Goal: Task Accomplishment & Management: Manage account settings

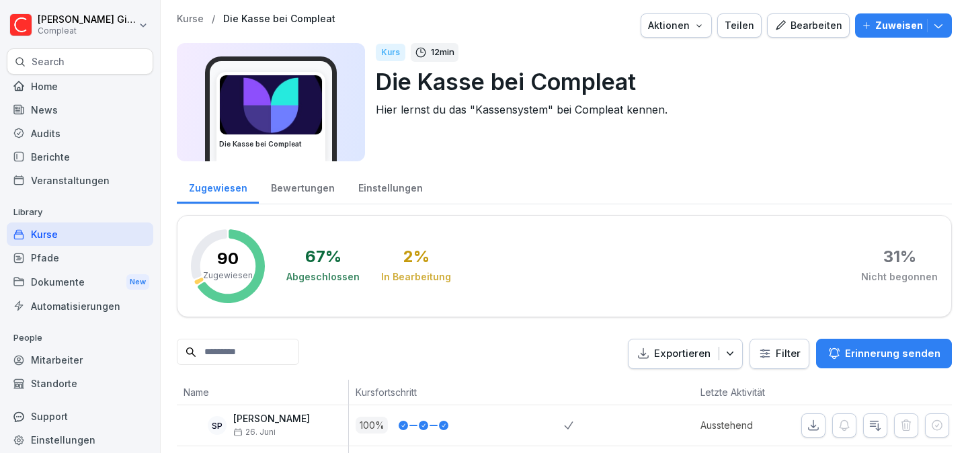
click at [103, 354] on div "Mitarbeiter" at bounding box center [80, 360] width 147 height 24
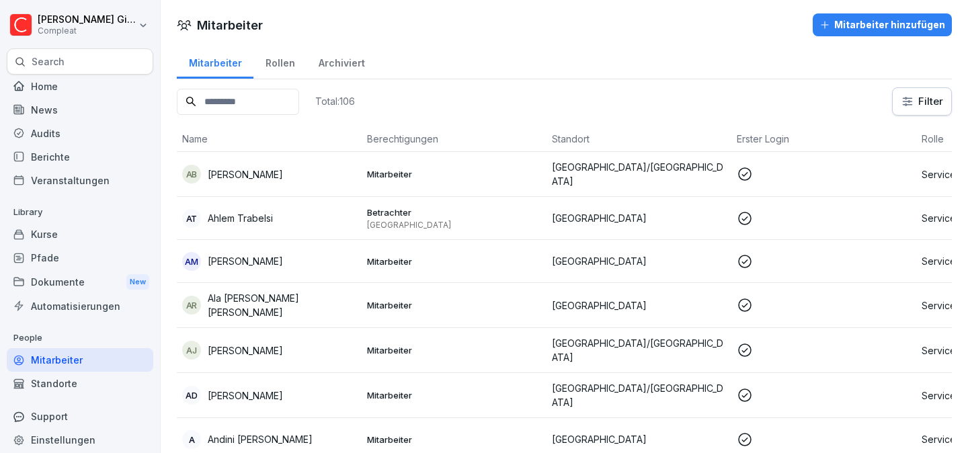
click at [251, 110] on input at bounding box center [238, 102] width 122 height 26
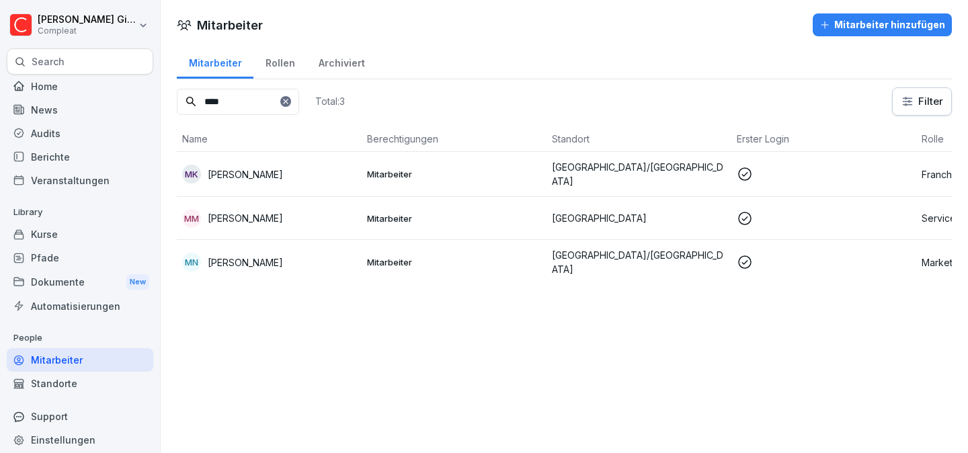
type input "****"
click at [400, 169] on p "Mitarbeiter" at bounding box center [454, 174] width 174 height 12
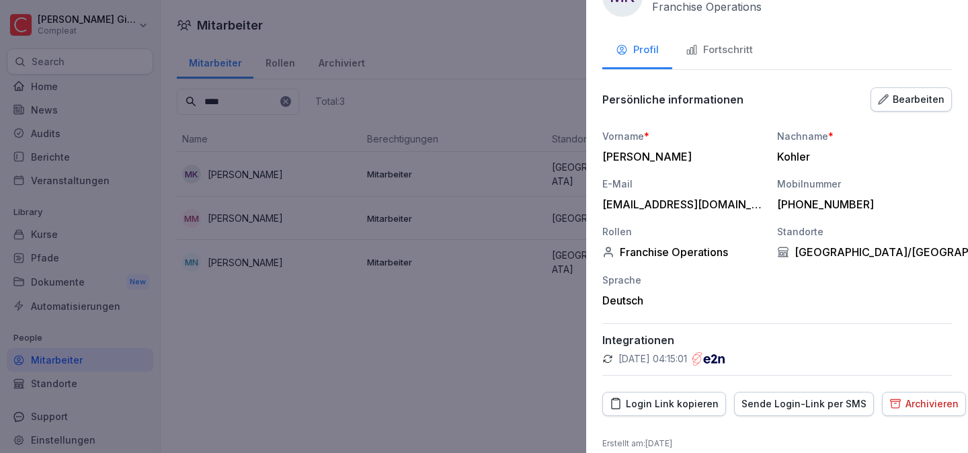
scroll to position [57, 0]
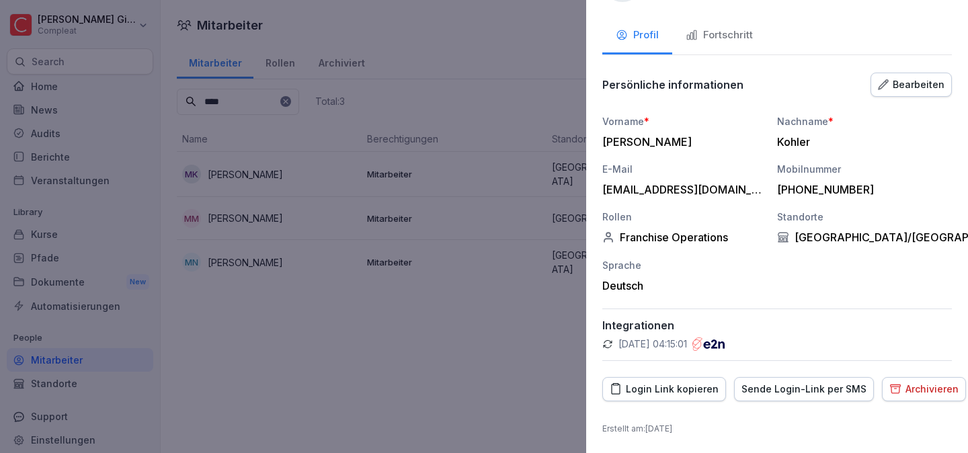
click at [901, 91] on button "Bearbeiten" at bounding box center [911, 85] width 81 height 24
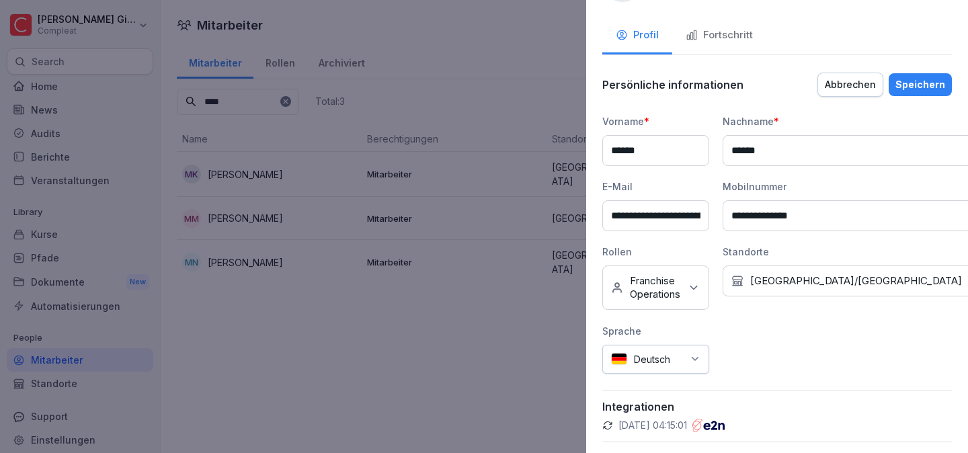
click at [700, 282] on icon at bounding box center [693, 287] width 13 height 13
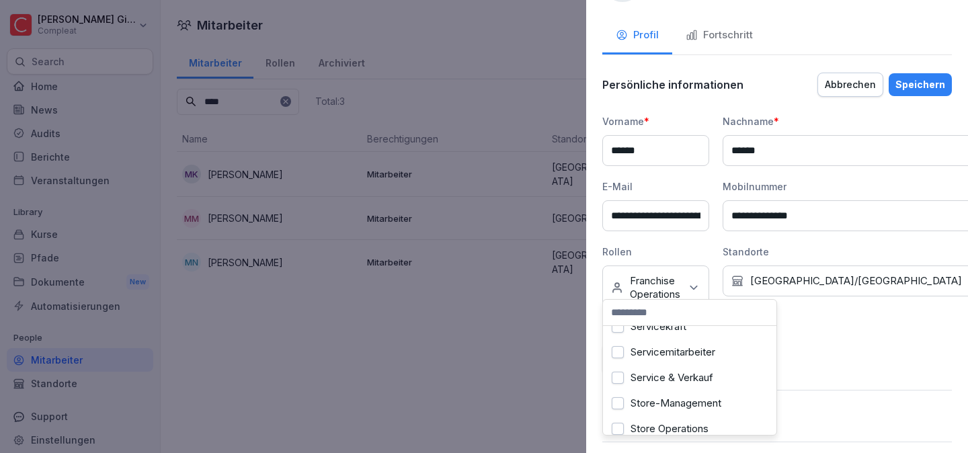
scroll to position [204, 0]
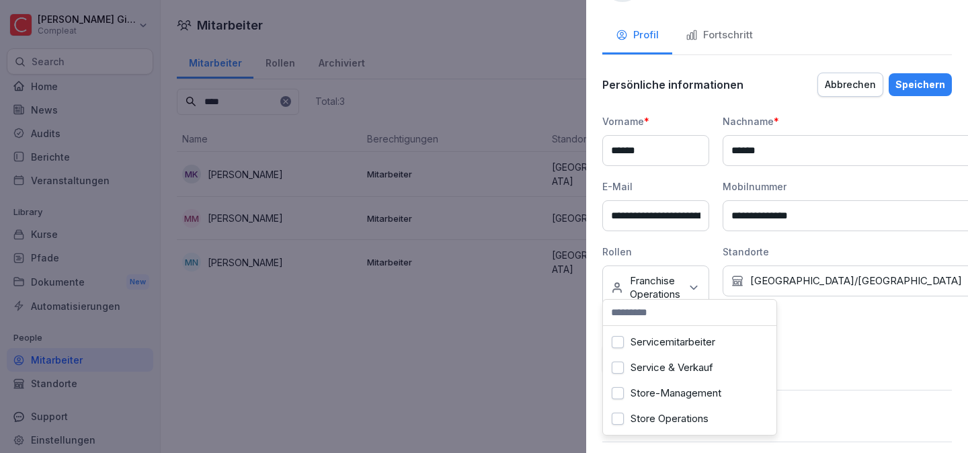
click at [620, 371] on button "Service & Verkauf" at bounding box center [618, 368] width 12 height 12
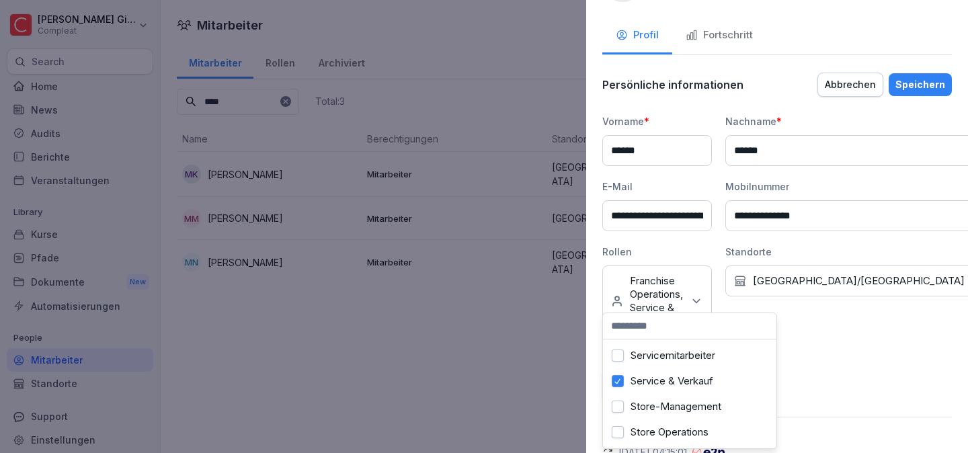
click at [661, 407] on label "Store-Management" at bounding box center [676, 407] width 91 height 12
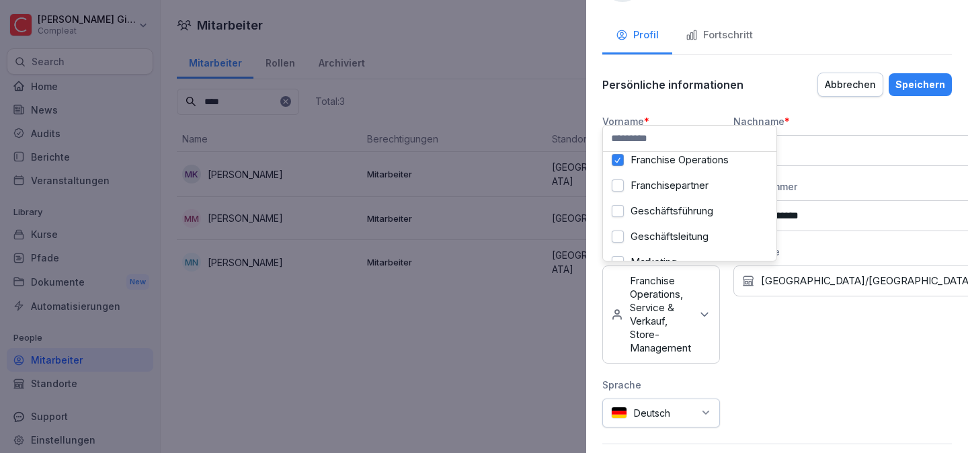
scroll to position [0, 0]
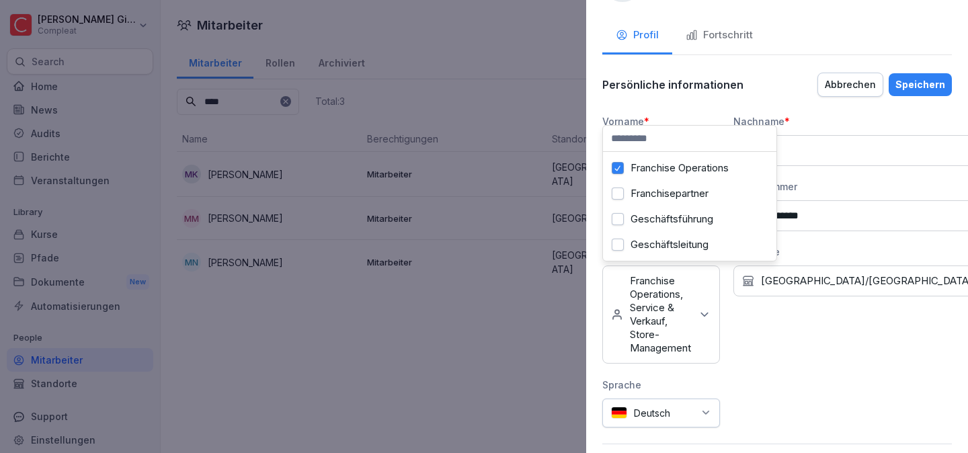
click at [692, 202] on div "Franchisepartner" at bounding box center [689, 194] width 167 height 26
click at [934, 84] on div "Speichern" at bounding box center [920, 84] width 50 height 15
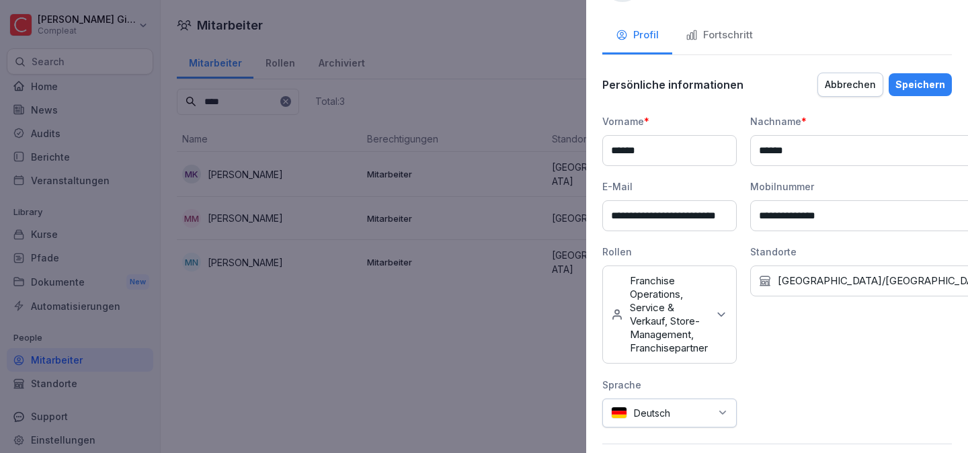
scroll to position [60, 0]
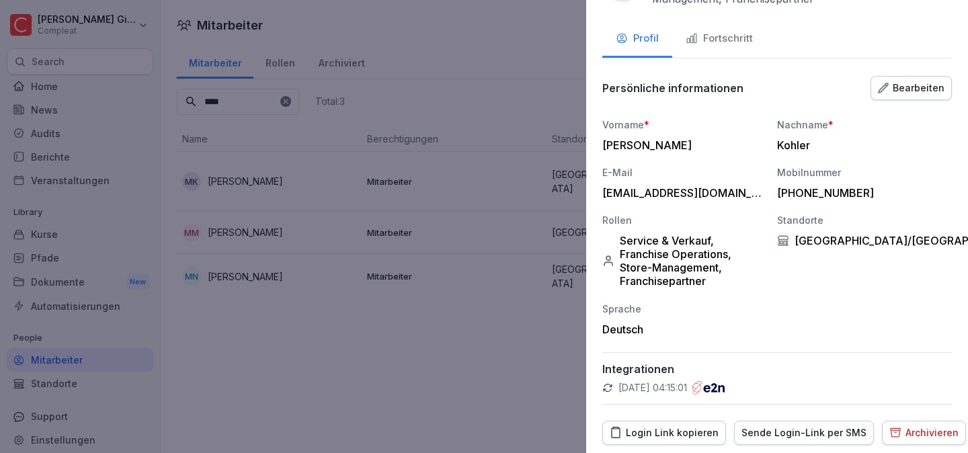
click at [729, 44] on div "Fortschritt" at bounding box center [719, 38] width 67 height 15
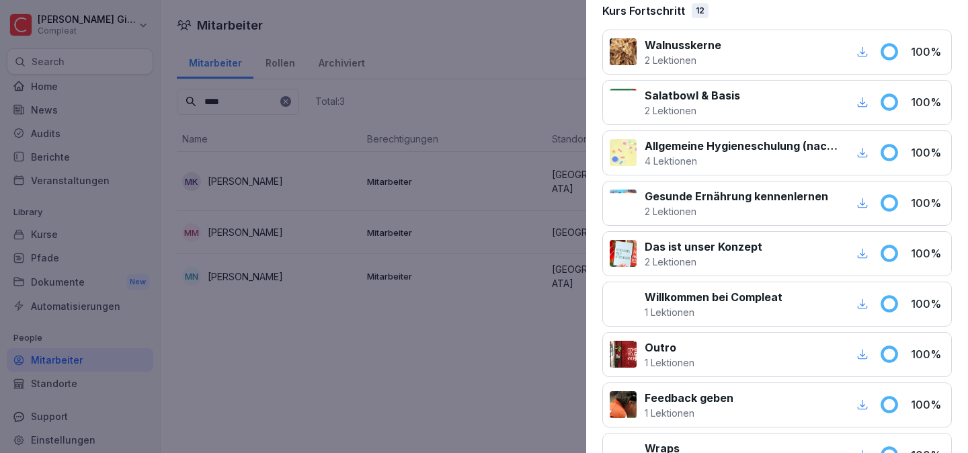
scroll to position [0, 0]
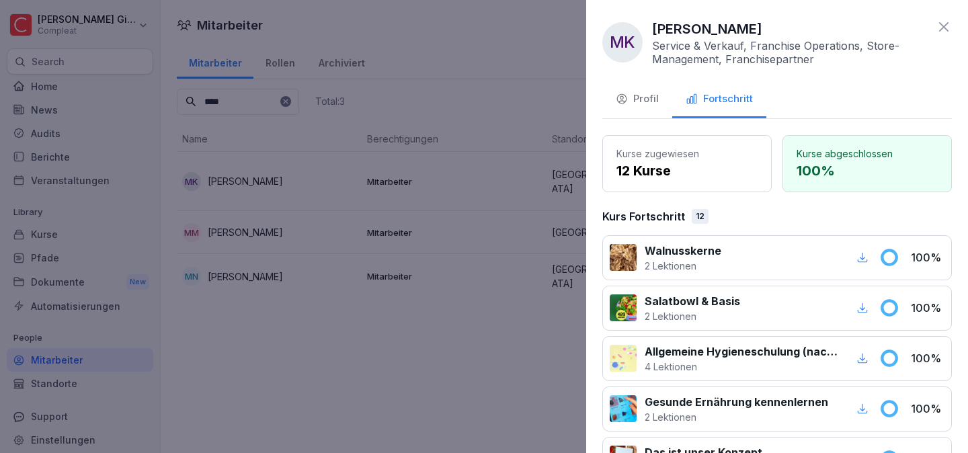
click at [651, 104] on div "Profil" at bounding box center [637, 98] width 43 height 15
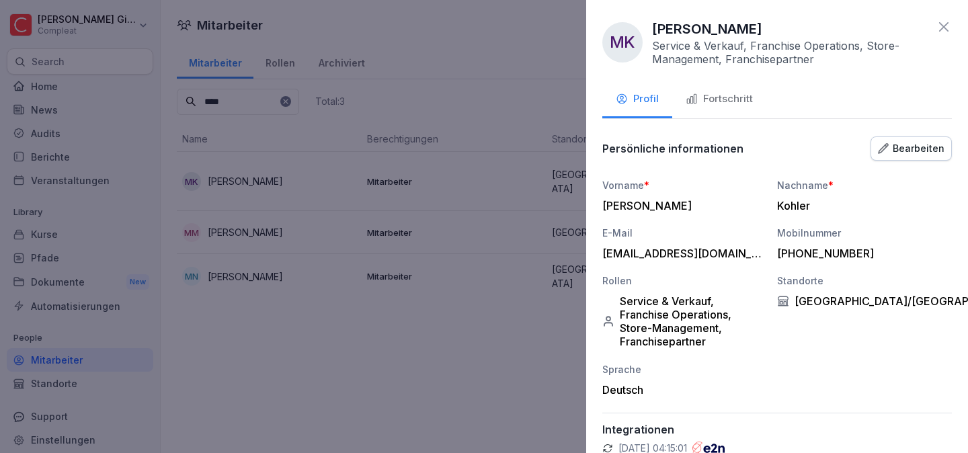
click at [451, 128] on div at bounding box center [484, 226] width 968 height 453
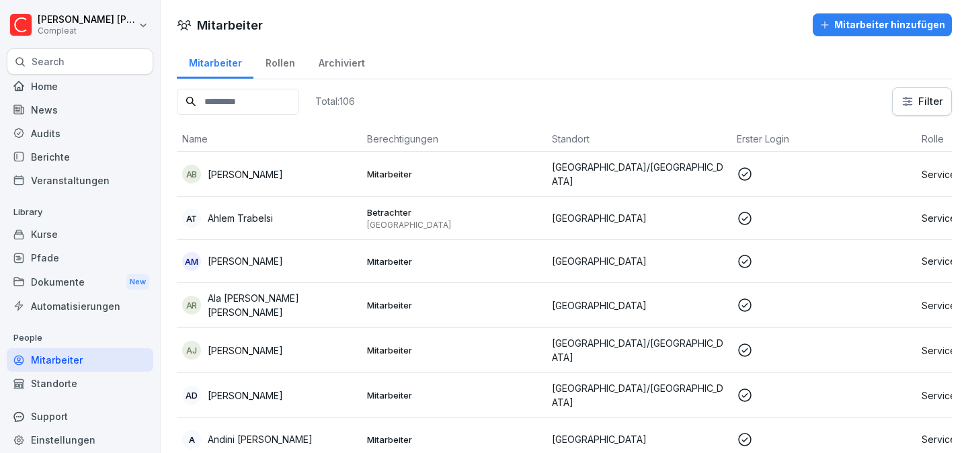
click at [242, 104] on input at bounding box center [238, 102] width 122 height 26
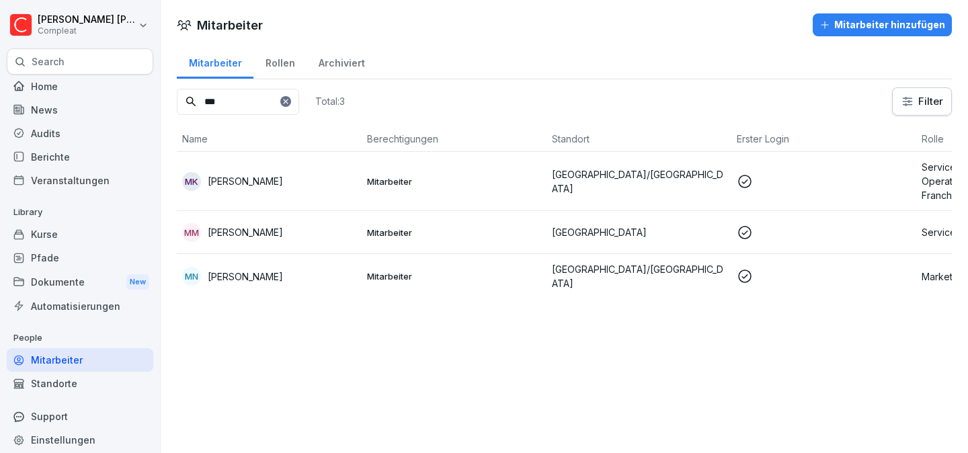
type input "***"
click at [258, 177] on p "[PERSON_NAME]" at bounding box center [245, 181] width 75 height 14
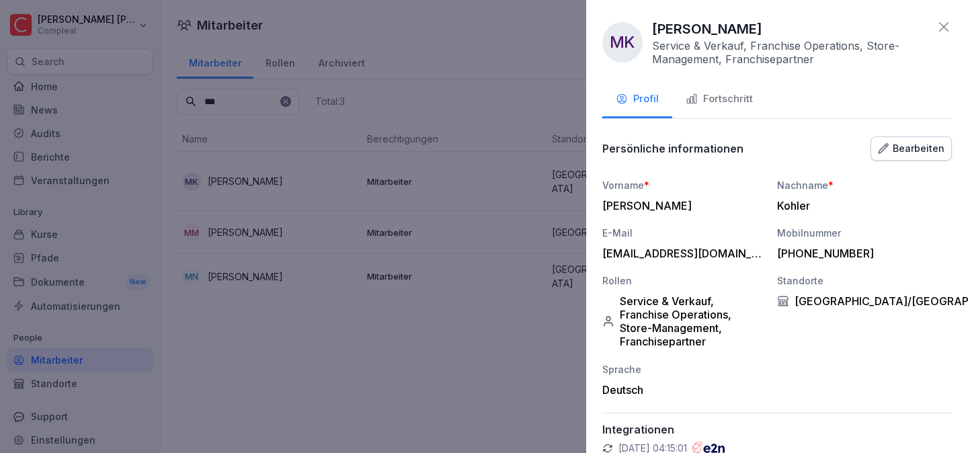
click at [725, 83] on button "Fortschritt" at bounding box center [719, 100] width 94 height 36
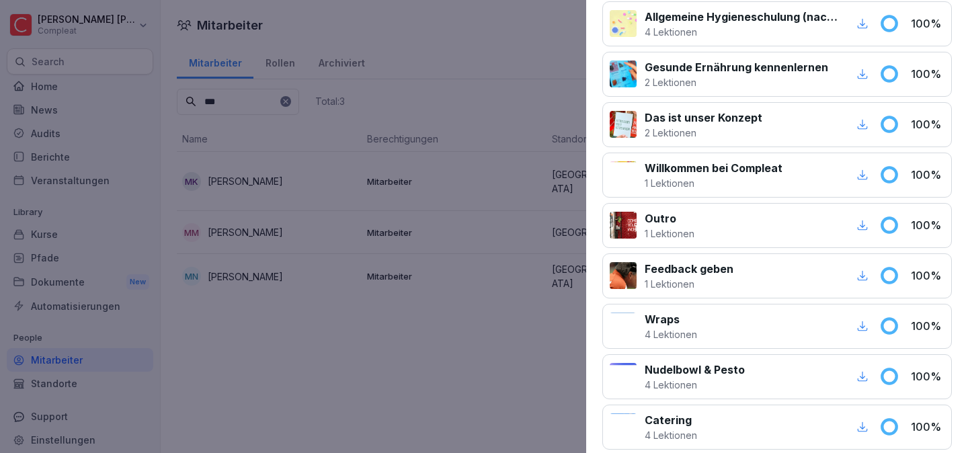
scroll to position [538, 0]
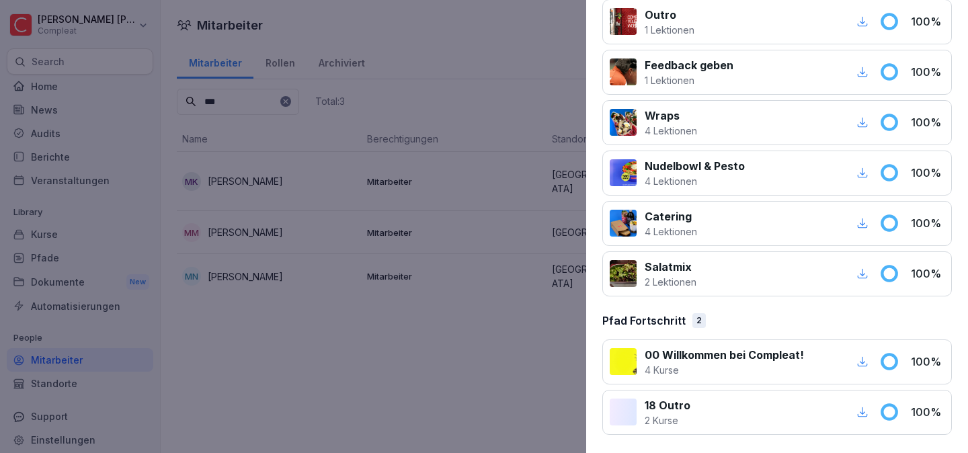
click at [314, 376] on div at bounding box center [484, 226] width 968 height 453
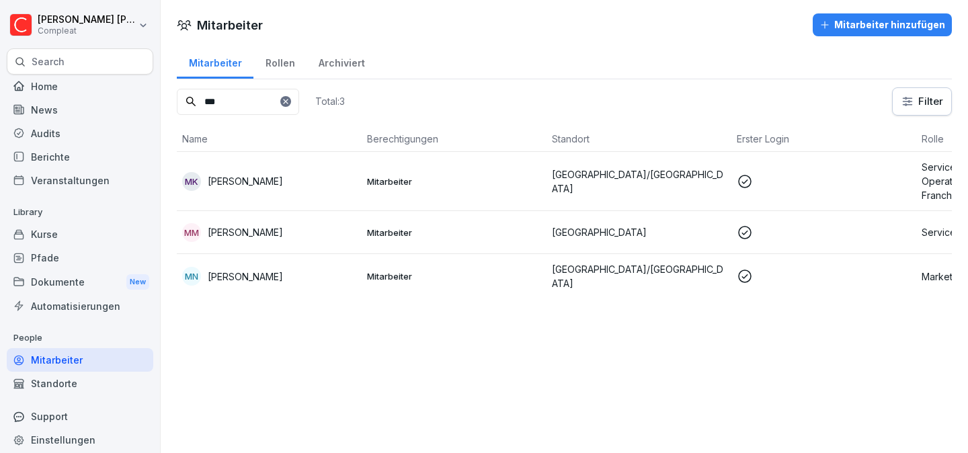
click at [87, 261] on div "Pfade" at bounding box center [80, 258] width 147 height 24
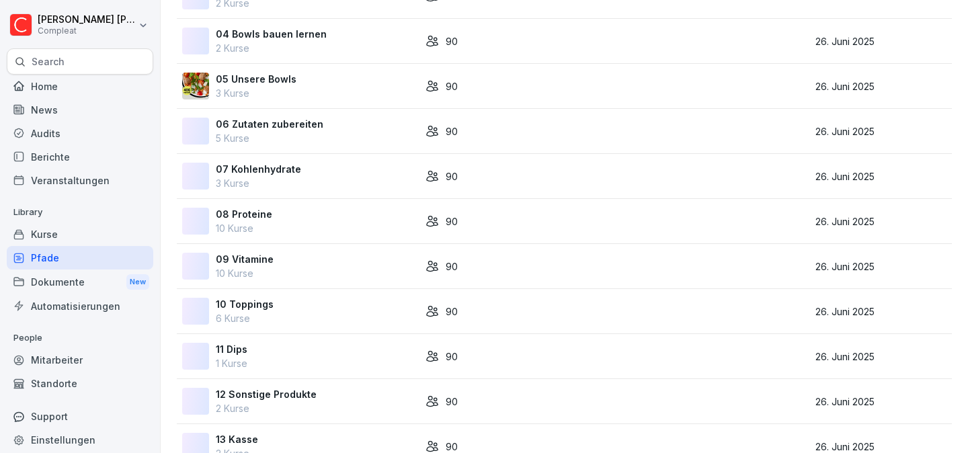
scroll to position [528, 0]
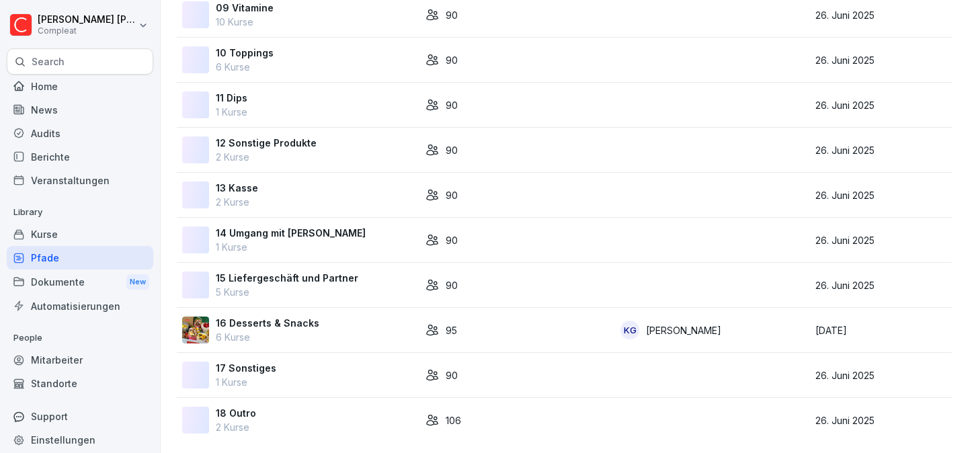
click at [347, 328] on div "16 Desserts & Snacks 6 Kurse" at bounding box center [298, 330] width 233 height 28
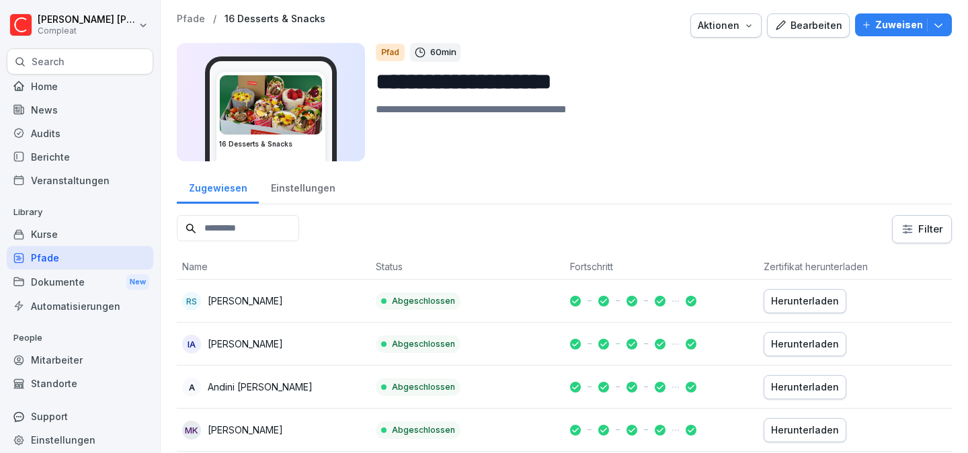
click at [223, 199] on div "Zugewiesen" at bounding box center [218, 186] width 82 height 34
click at [292, 186] on div "Einstellungen" at bounding box center [303, 186] width 88 height 34
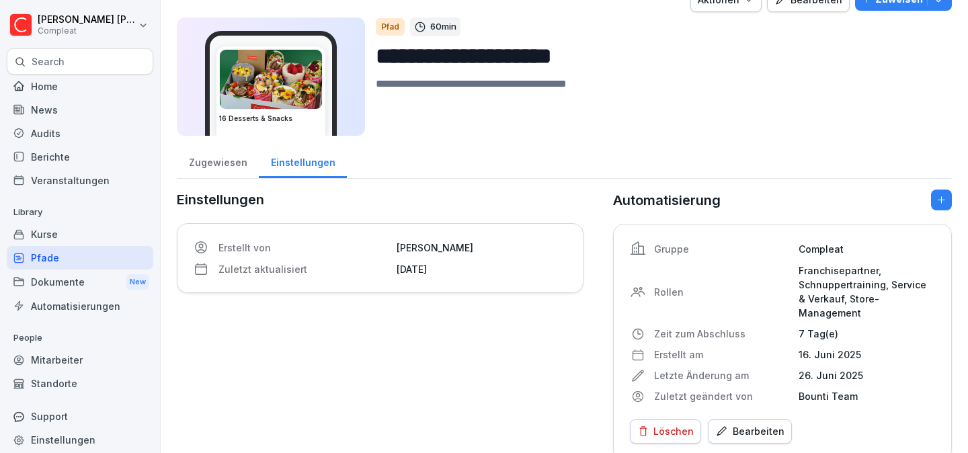
scroll to position [32, 0]
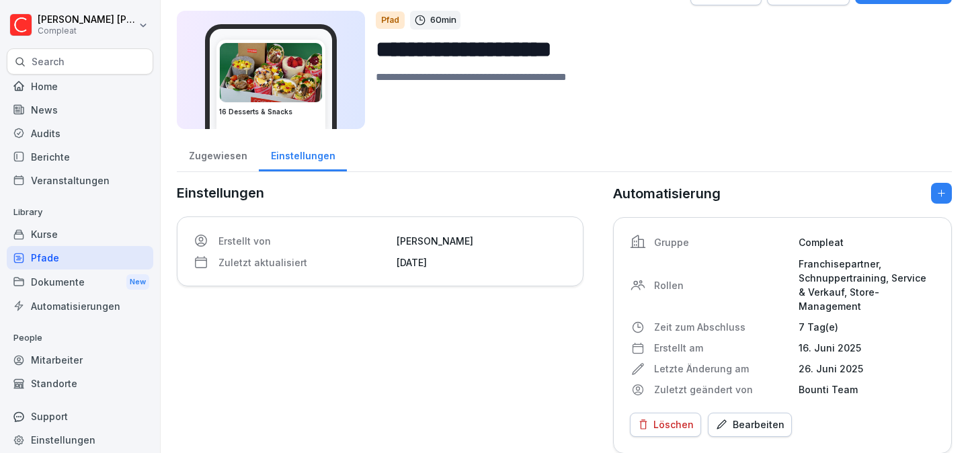
click at [44, 351] on div "Mitarbeiter" at bounding box center [80, 360] width 147 height 24
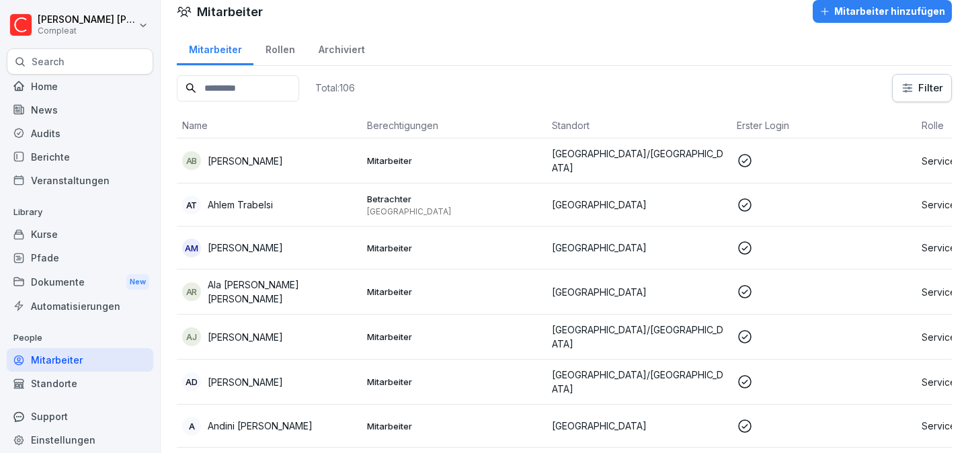
click at [255, 89] on input at bounding box center [238, 88] width 122 height 26
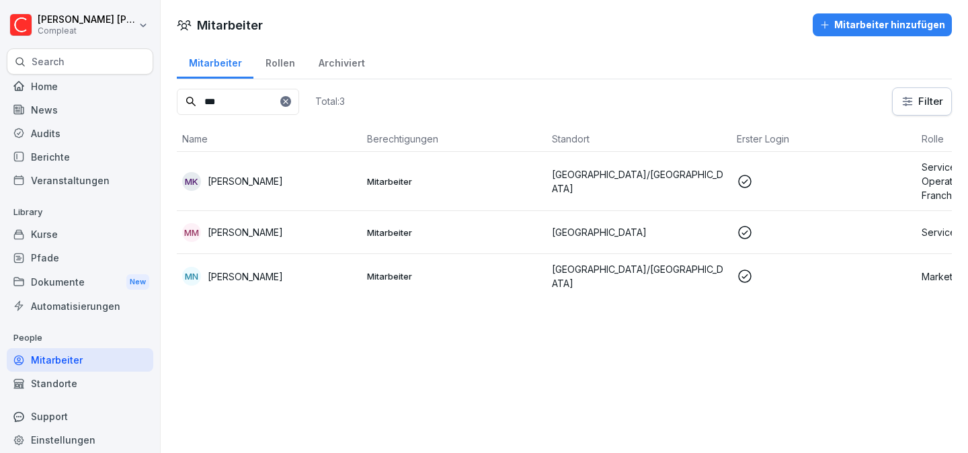
type input "***"
click at [329, 184] on div "MK Moritz Kohler" at bounding box center [269, 181] width 174 height 19
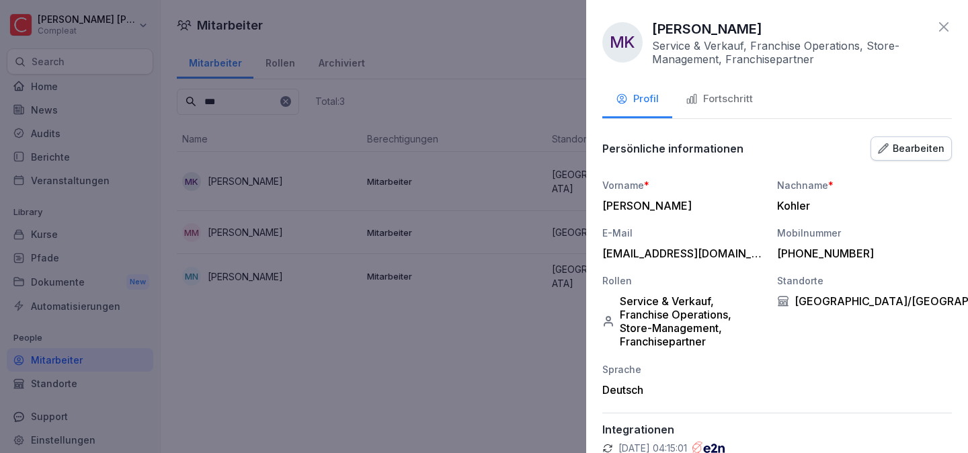
click at [754, 101] on button "Fortschritt" at bounding box center [719, 100] width 94 height 36
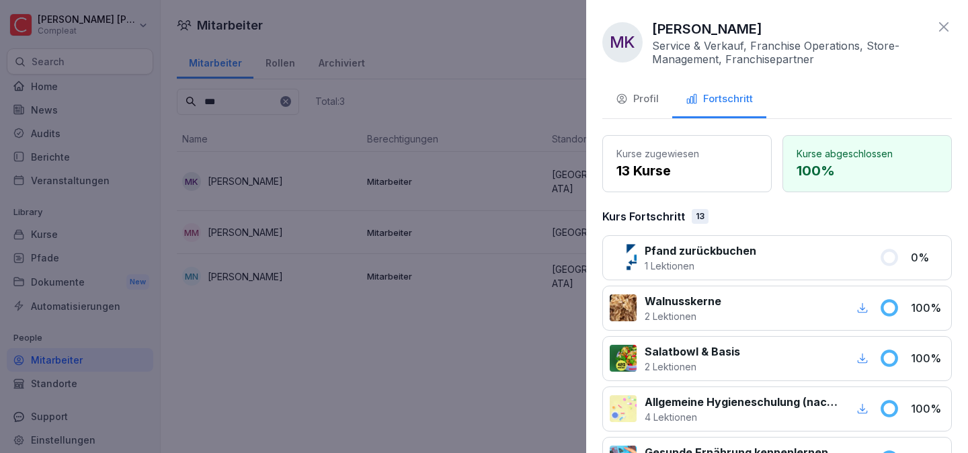
click at [942, 28] on icon at bounding box center [943, 26] width 9 height 9
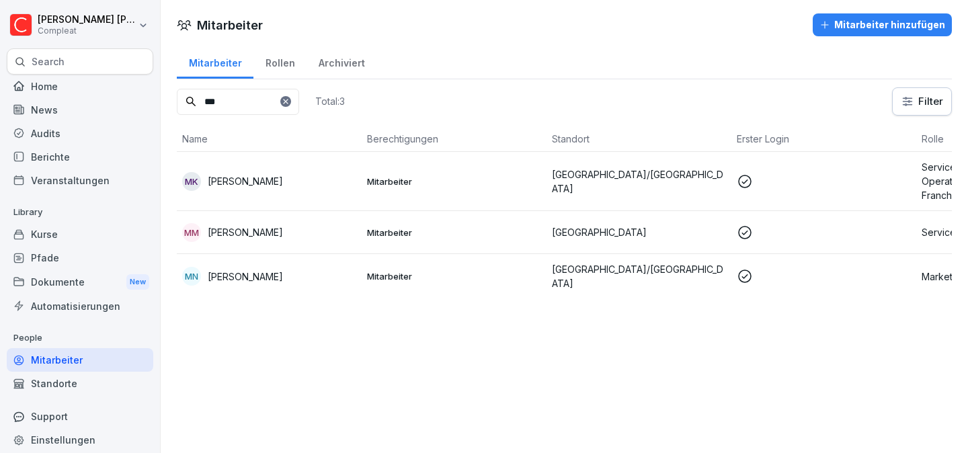
click at [44, 85] on div "Home" at bounding box center [80, 87] width 147 height 24
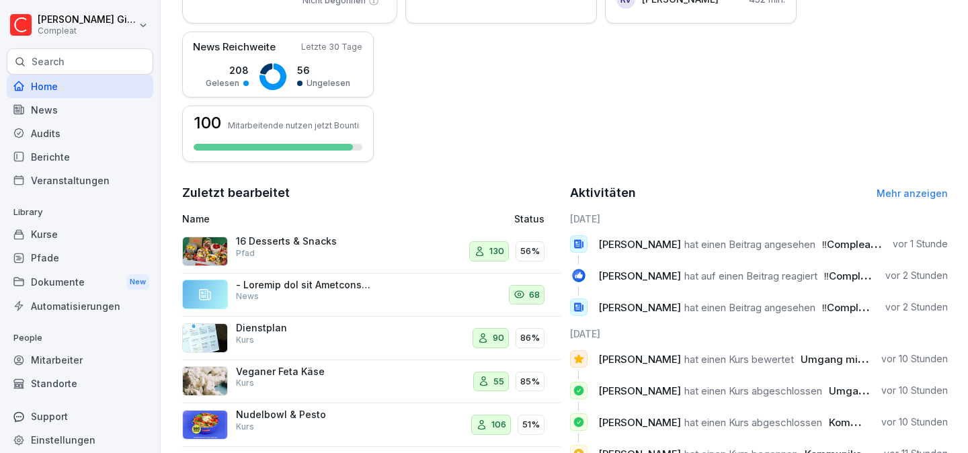
scroll to position [382, 0]
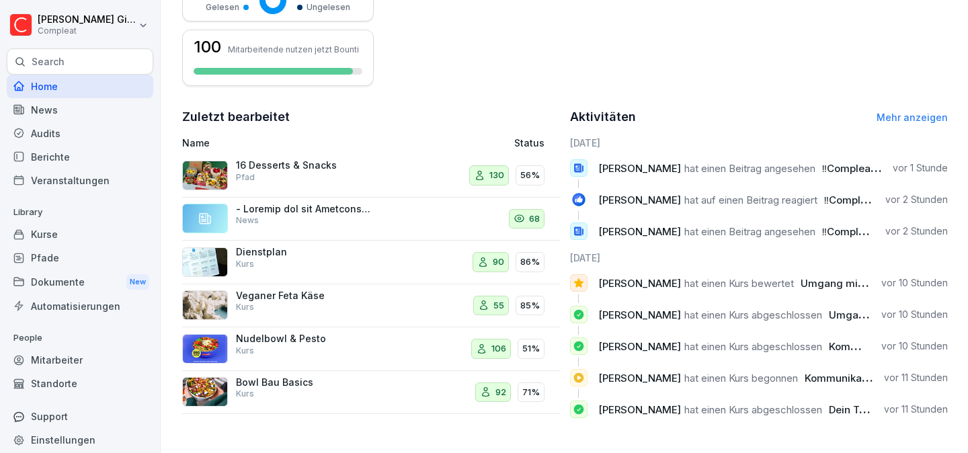
click at [78, 363] on div "Mitarbeiter" at bounding box center [80, 360] width 147 height 24
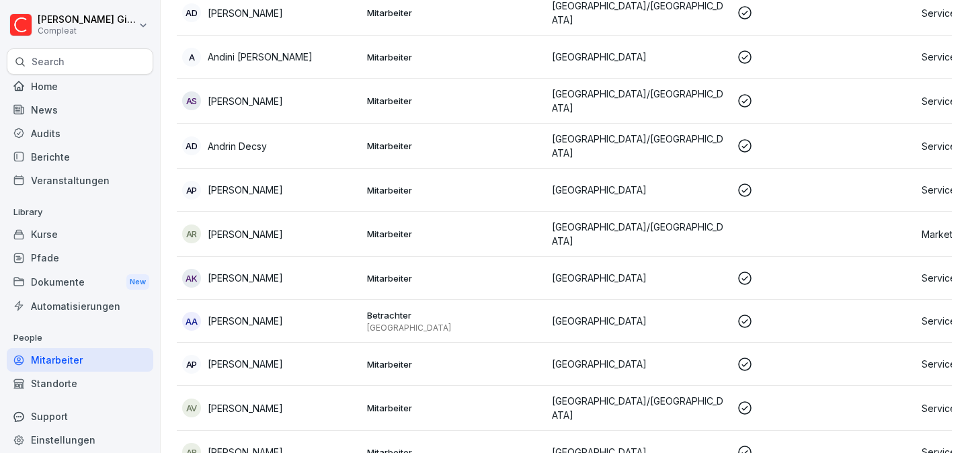
scroll to position [13, 0]
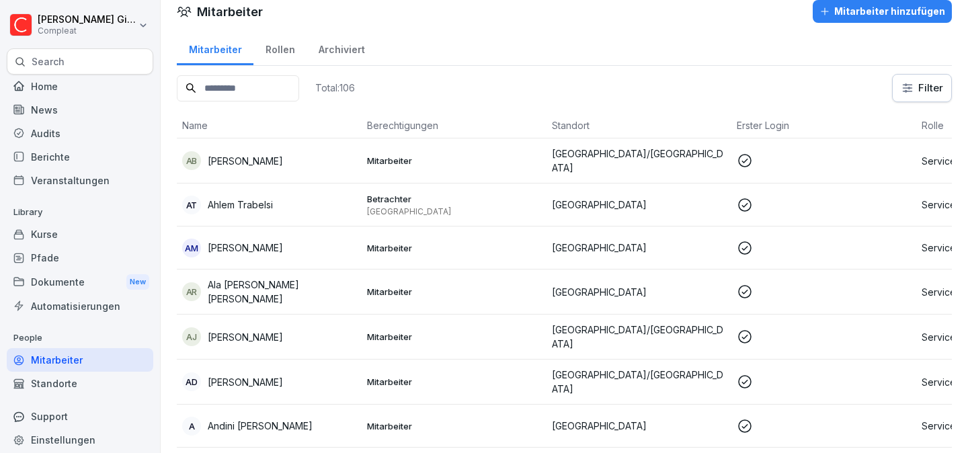
click at [287, 99] on input at bounding box center [238, 88] width 122 height 26
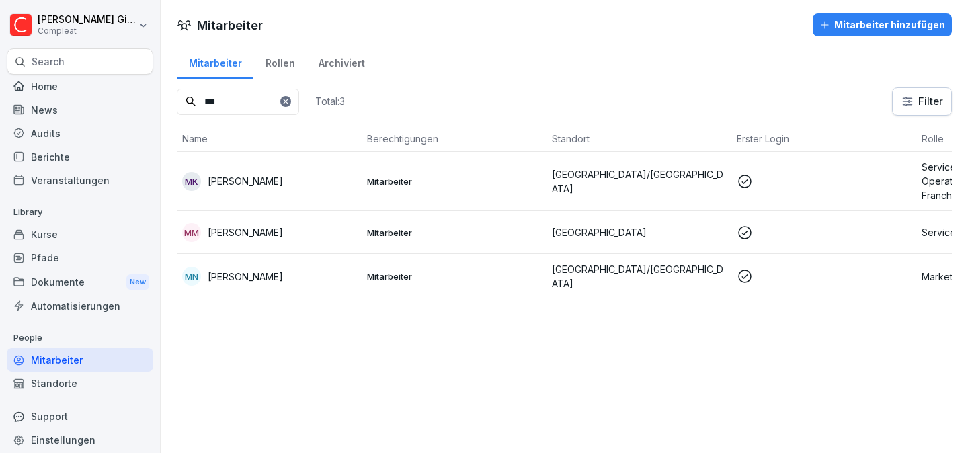
type input "***"
click at [311, 179] on div "MK Moritz Kohler" at bounding box center [269, 181] width 174 height 19
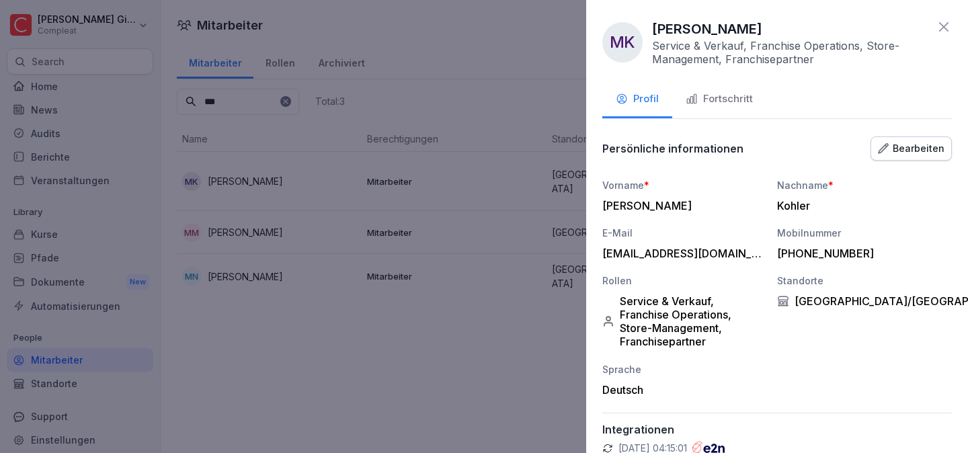
click at [733, 95] on div "Fortschritt" at bounding box center [719, 98] width 67 height 15
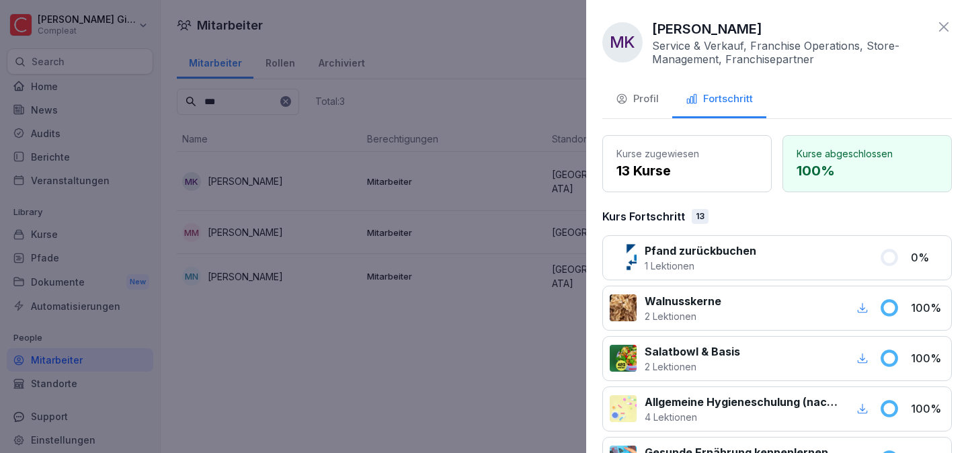
click at [647, 91] on div "Profil" at bounding box center [637, 98] width 43 height 15
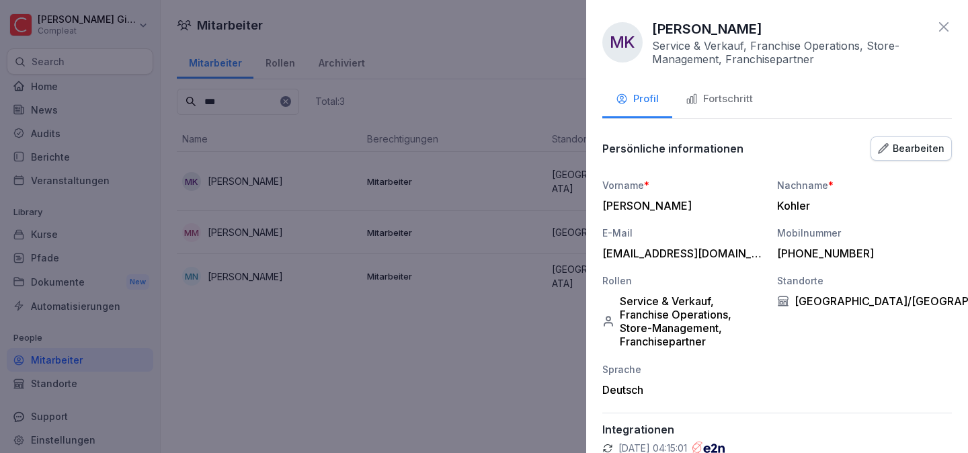
click at [903, 149] on div "Bearbeiten" at bounding box center [911, 148] width 67 height 15
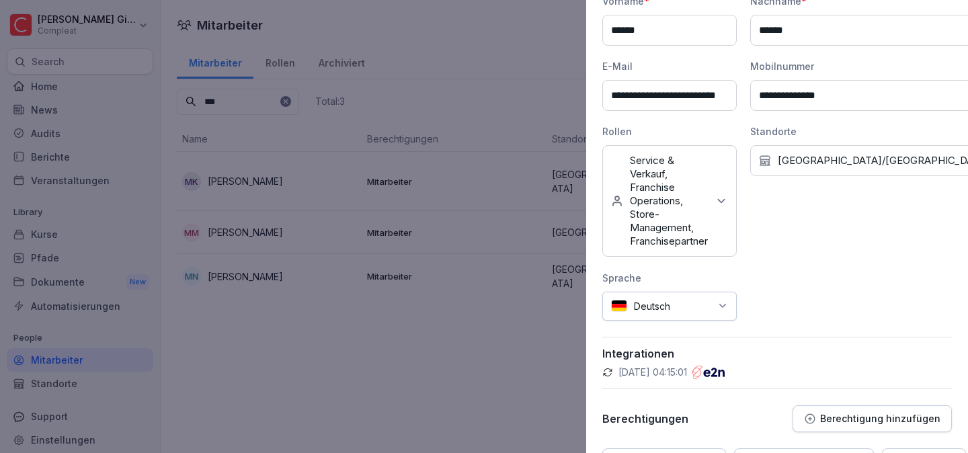
scroll to position [206, 0]
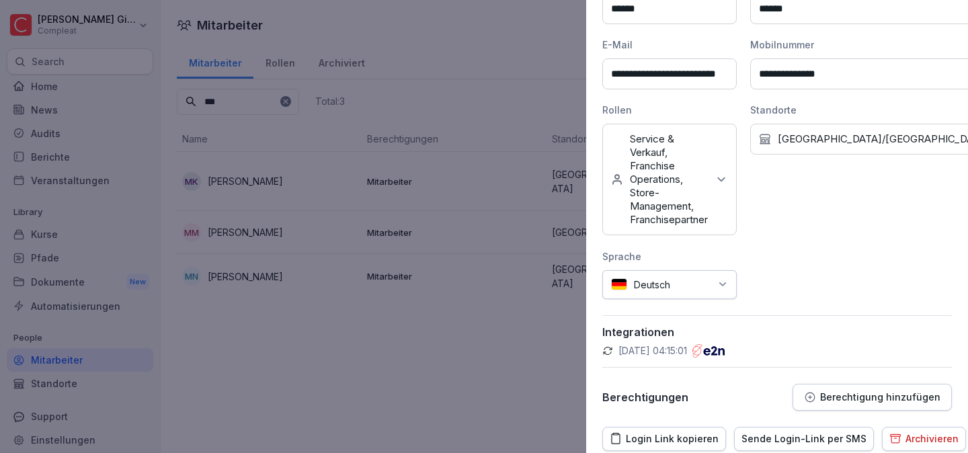
click at [728, 173] on icon at bounding box center [721, 179] width 13 height 13
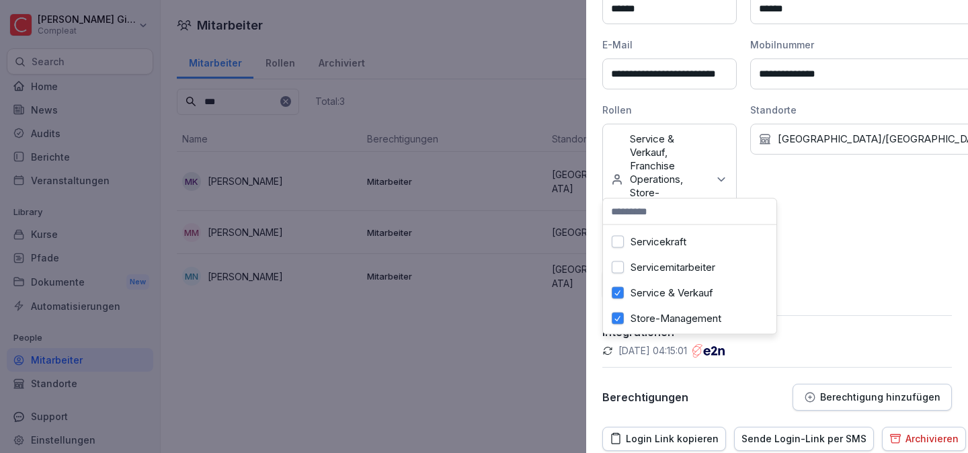
scroll to position [183, 0]
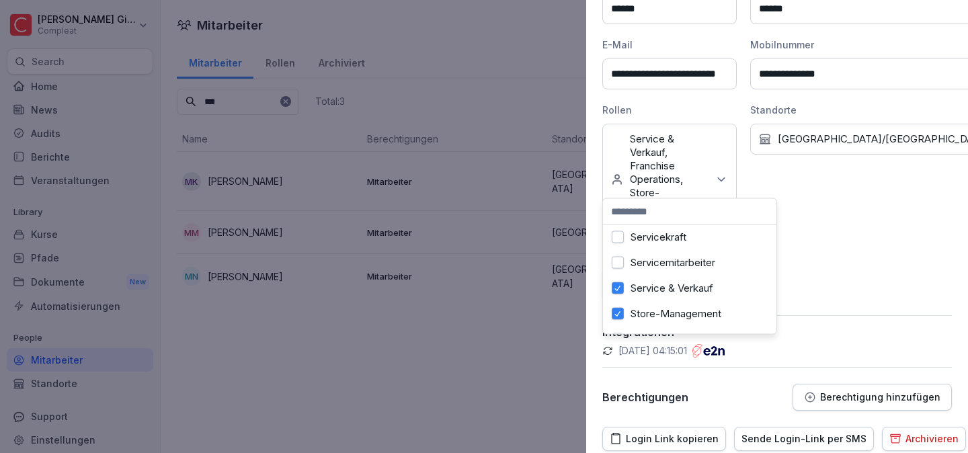
click at [844, 247] on div "**********" at bounding box center [777, 135] width 350 height 327
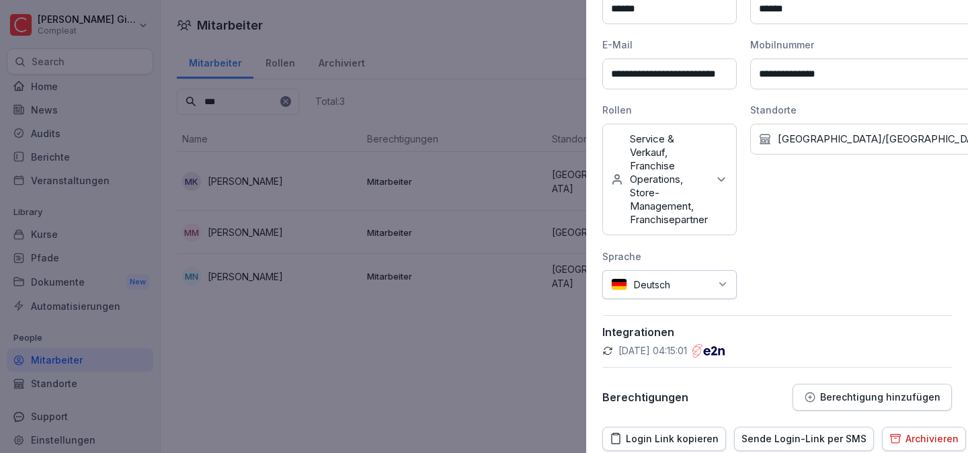
click at [846, 384] on button "Berechtigung hinzufügen" at bounding box center [872, 397] width 159 height 27
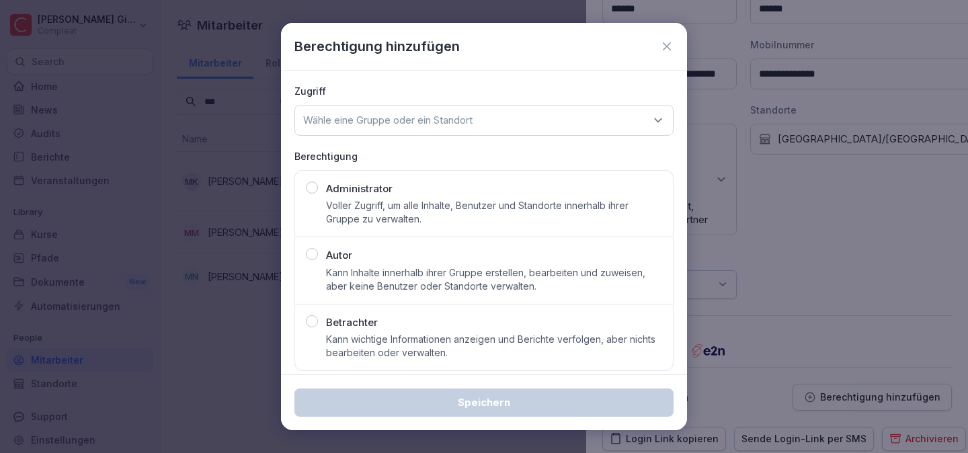
click at [450, 280] on p "Kann Inhalte innerhalb ihrer Gruppe erstellen, bearbeiten und zuweisen, aber ke…" at bounding box center [494, 279] width 336 height 27
click at [429, 123] on p "Wähle eine Gruppe oder ein Standort" at bounding box center [387, 120] width 169 height 13
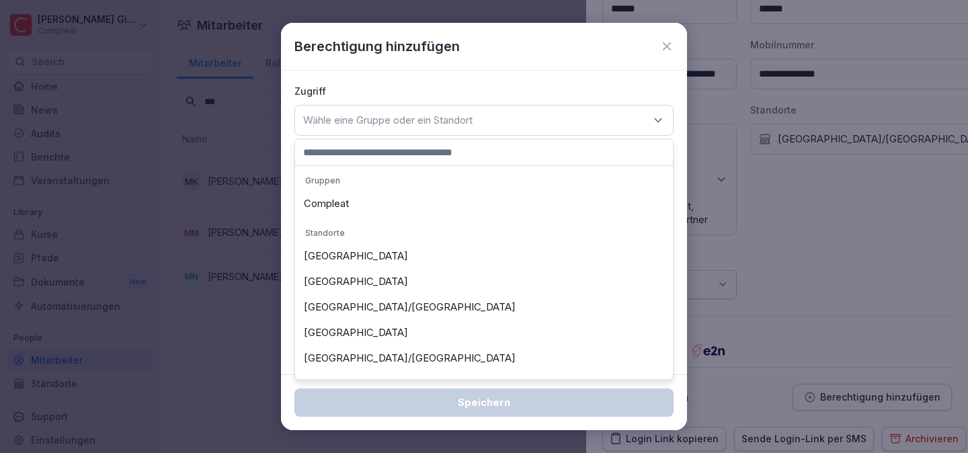
click at [354, 202] on div "Compleat" at bounding box center [483, 204] width 371 height 26
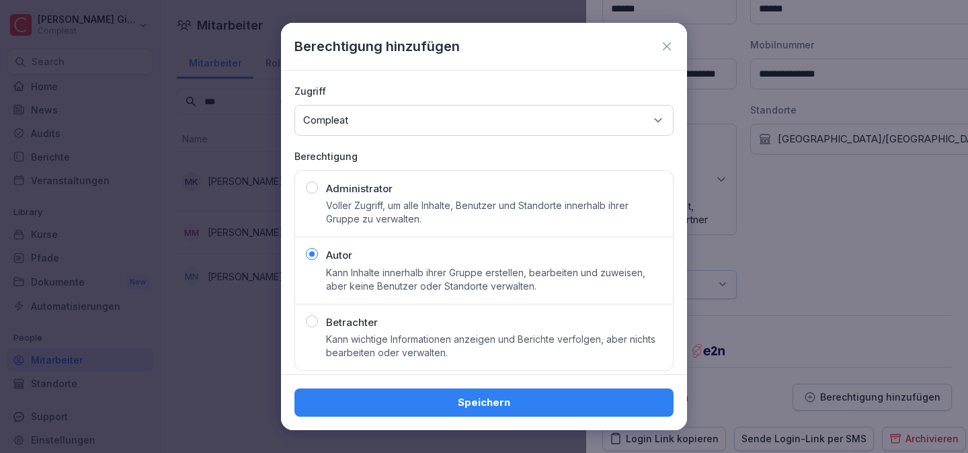
click at [492, 398] on div "Speichern" at bounding box center [484, 402] width 358 height 15
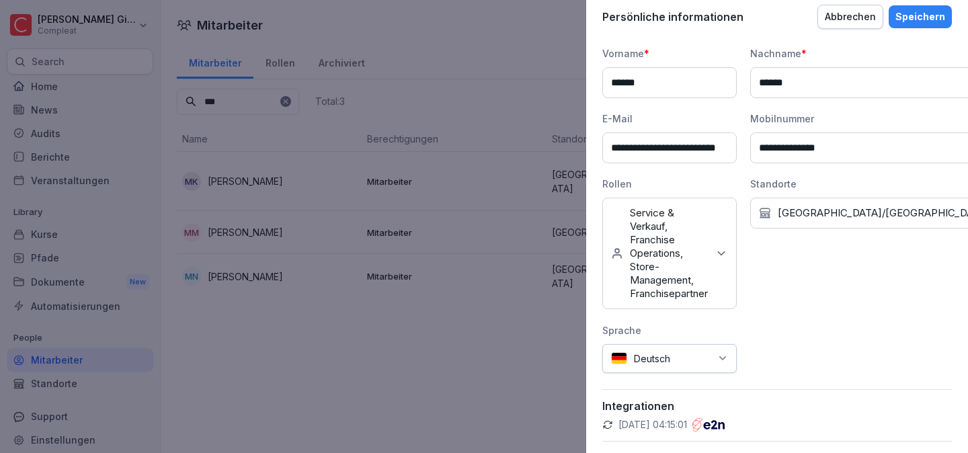
scroll to position [126, 0]
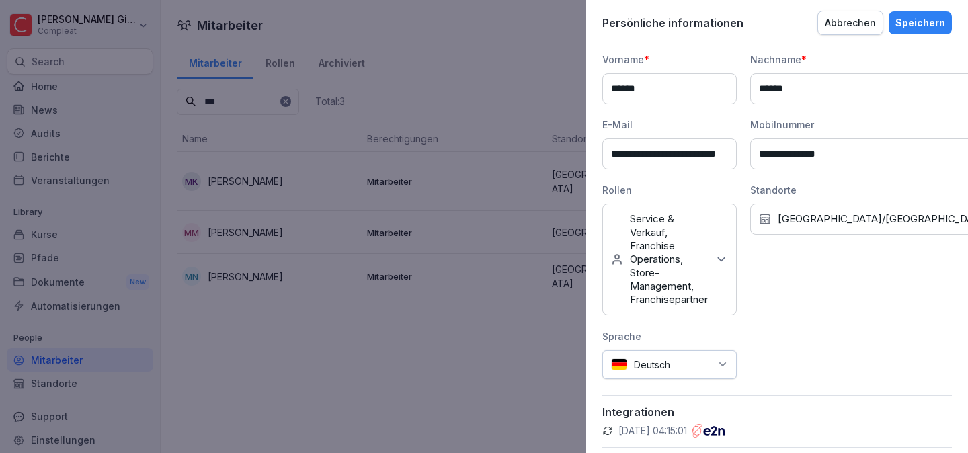
click at [934, 17] on div "Speichern" at bounding box center [920, 22] width 50 height 15
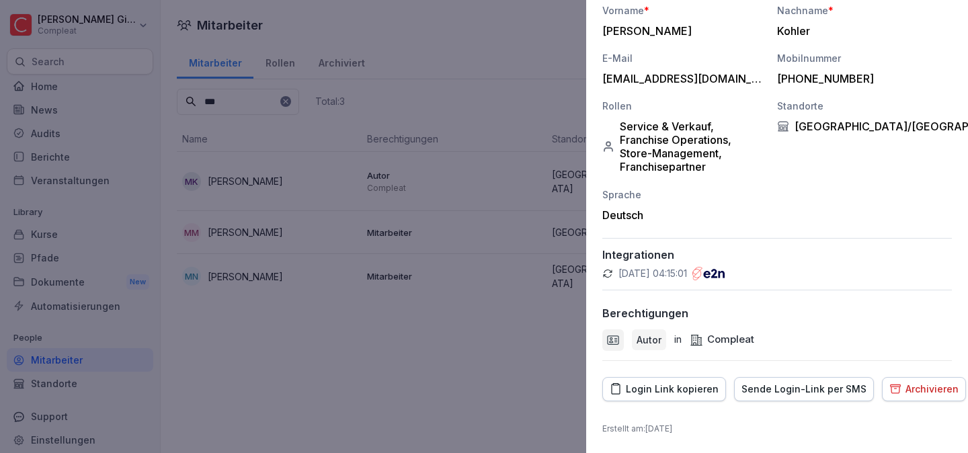
scroll to position [0, 0]
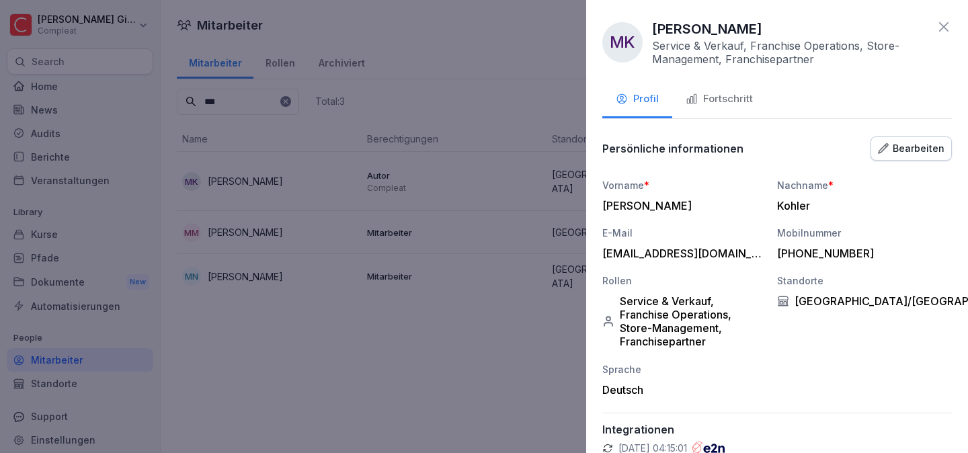
click at [717, 69] on div "MK Moritz Kohler Service & Verkauf, Franchise Operations, Store-Management, Fra…" at bounding box center [777, 226] width 382 height 453
click at [717, 89] on button "Fortschritt" at bounding box center [719, 100] width 94 height 36
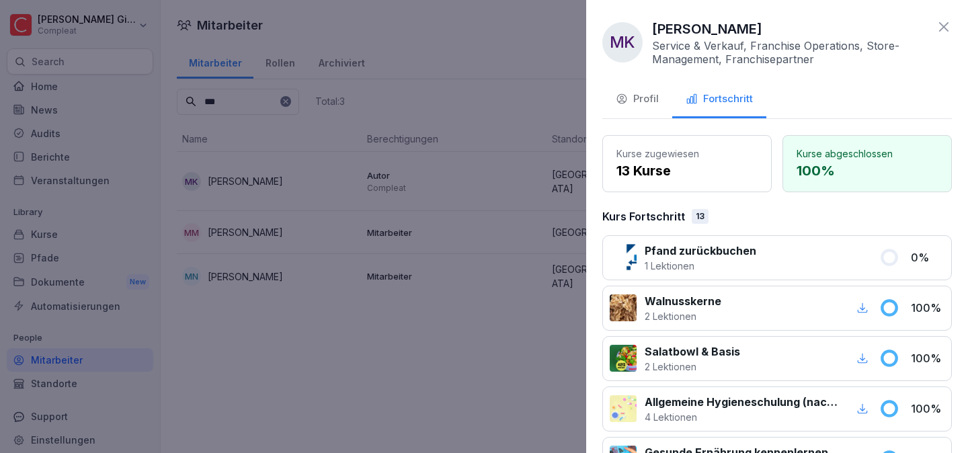
click at [73, 132] on div at bounding box center [484, 226] width 968 height 453
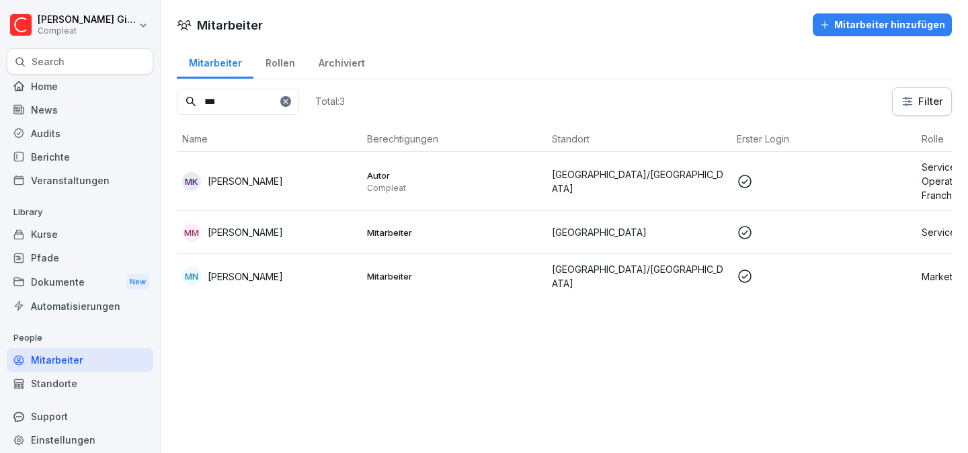
click at [75, 231] on div "Kurse" at bounding box center [80, 234] width 147 height 24
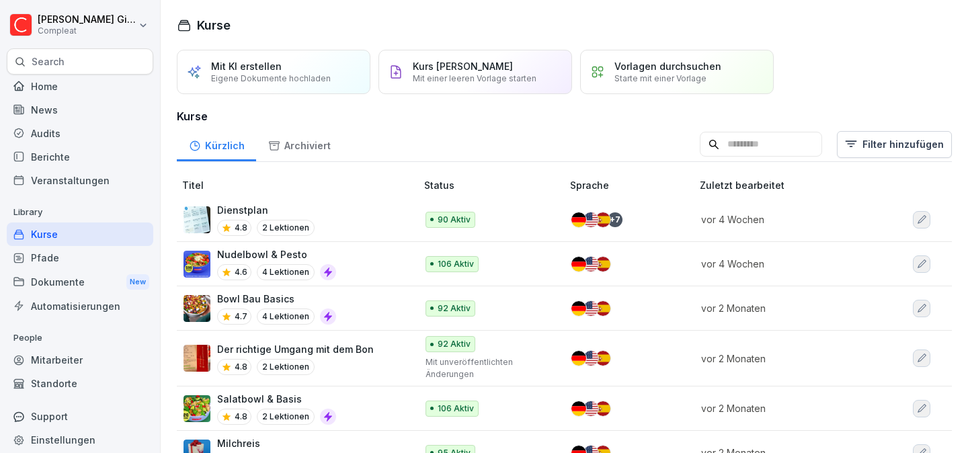
click at [97, 362] on div "Mitarbeiter" at bounding box center [80, 360] width 147 height 24
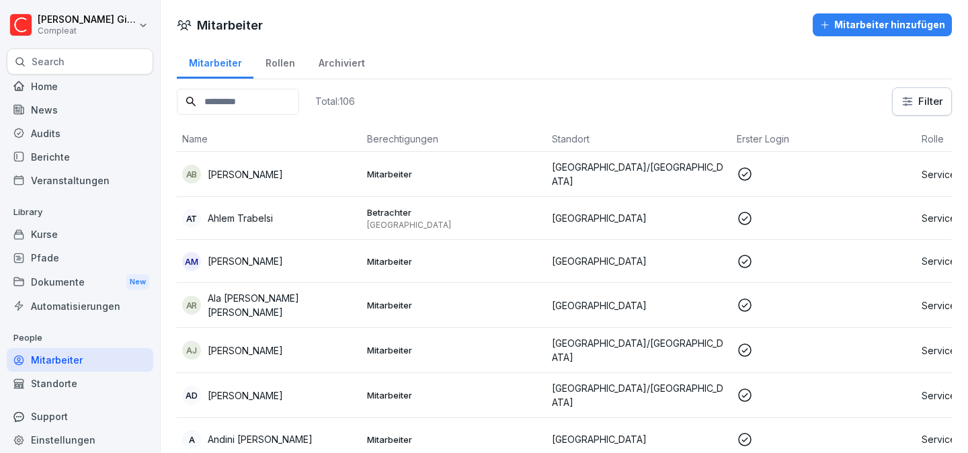
click at [286, 73] on div "Rollen" at bounding box center [279, 61] width 53 height 34
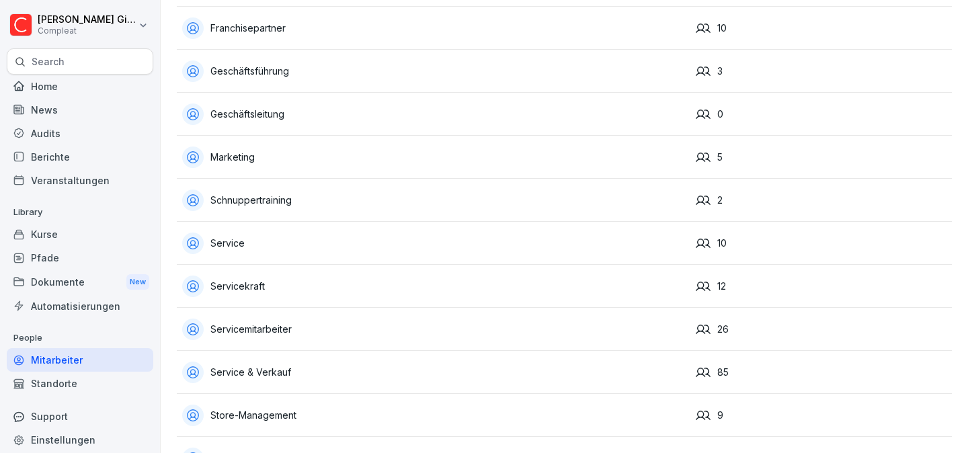
scroll to position [161, 0]
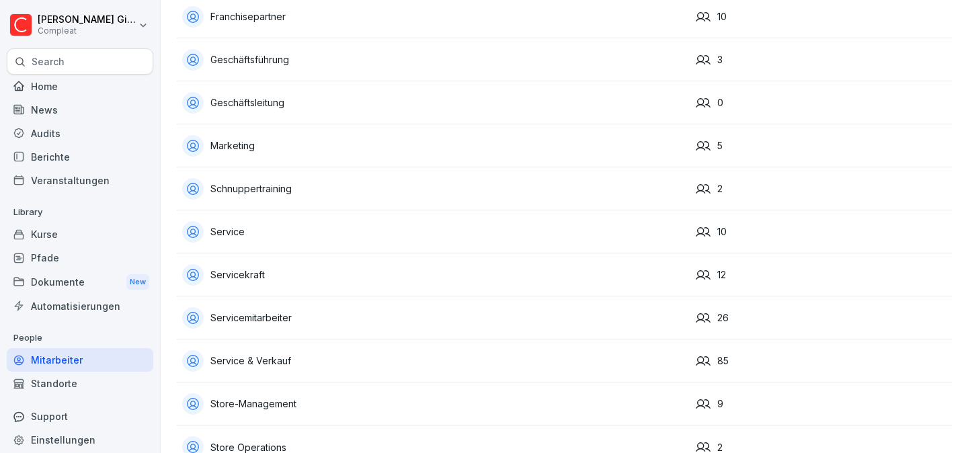
click at [306, 362] on div "Service & Verkauf" at bounding box center [433, 361] width 503 height 22
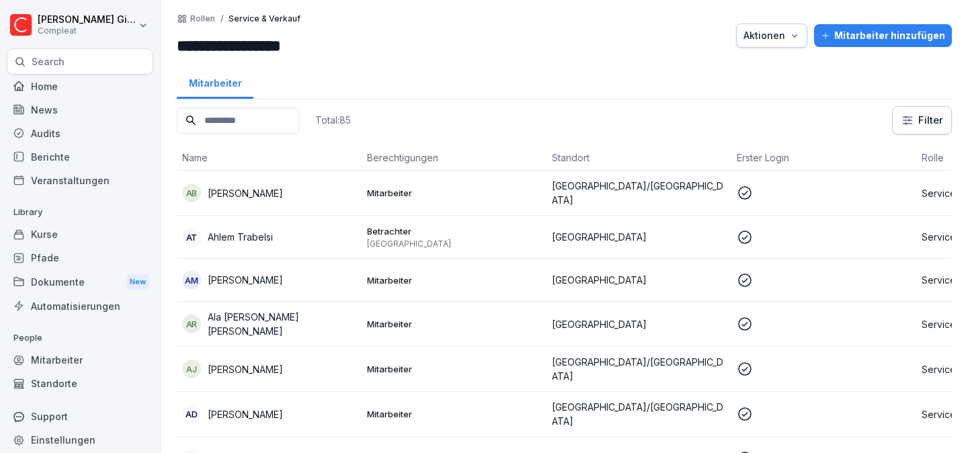
click at [782, 49] on div "**********" at bounding box center [564, 35] width 775 height 44
click at [787, 40] on div "Aktionen" at bounding box center [771, 35] width 56 height 15
click at [451, 101] on html "**********" at bounding box center [484, 226] width 968 height 453
click at [38, 240] on div "Kurse" at bounding box center [80, 234] width 147 height 24
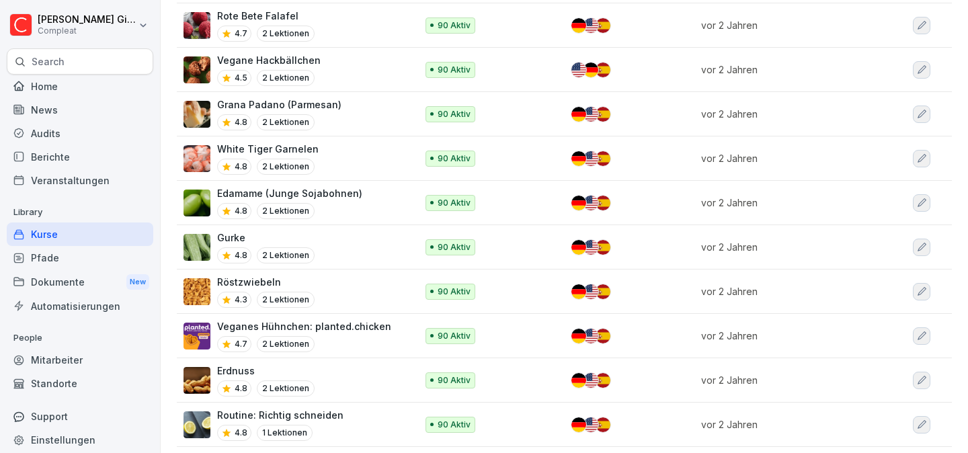
scroll to position [3194, 0]
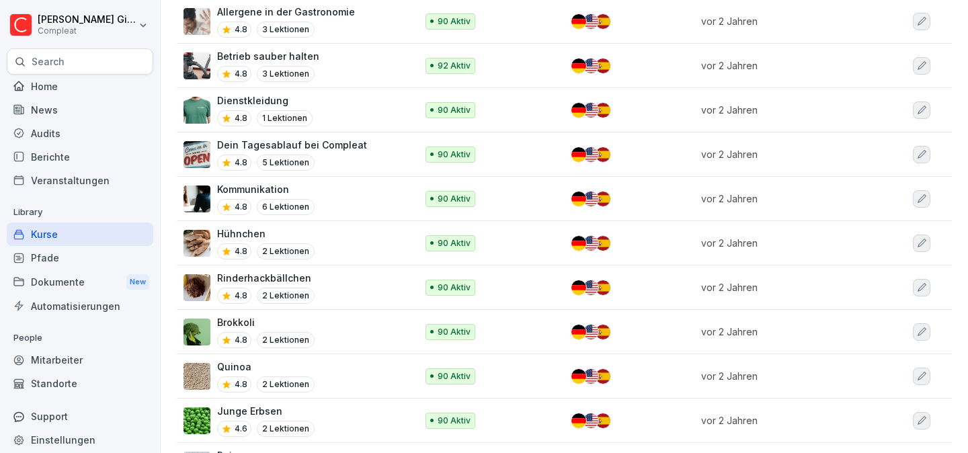
click at [98, 254] on div "Pfade" at bounding box center [80, 258] width 147 height 24
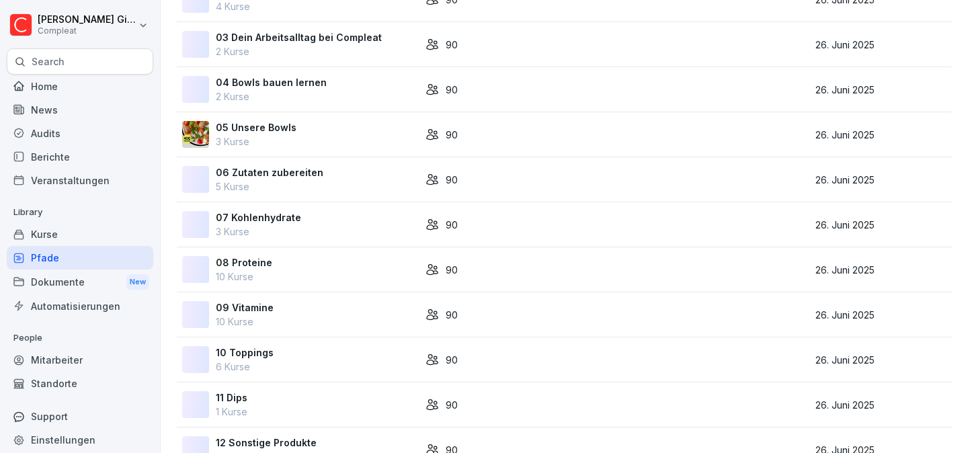
scroll to position [257, 0]
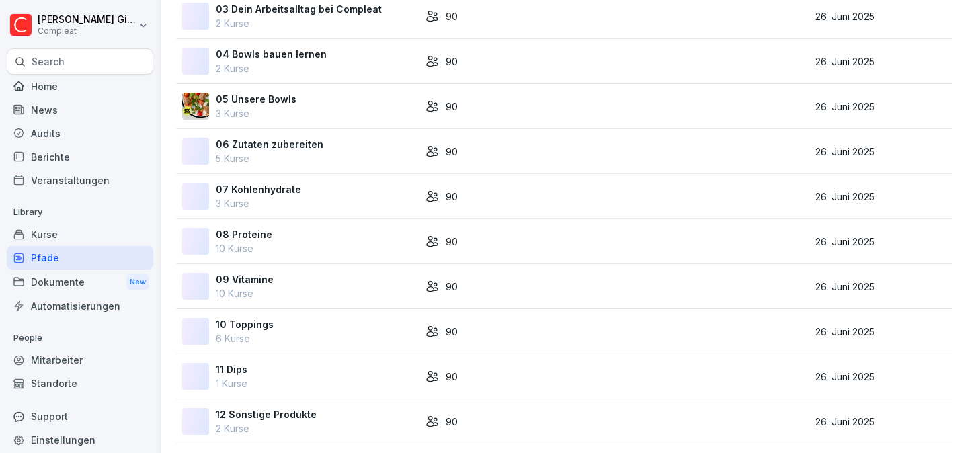
click at [372, 280] on div "09 Vitamine 10 Kurse" at bounding box center [298, 286] width 233 height 28
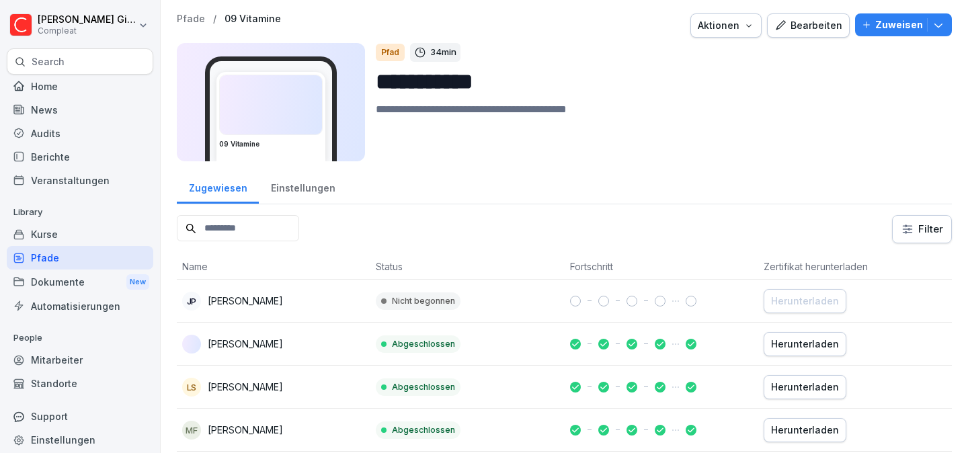
click at [318, 170] on div "Einstellungen" at bounding box center [303, 186] width 88 height 34
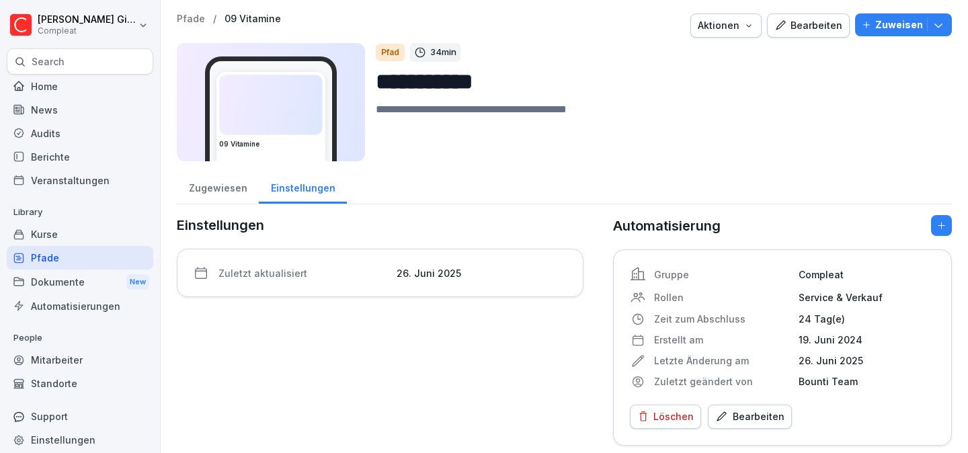
click at [118, 239] on div "Kurse" at bounding box center [80, 234] width 147 height 24
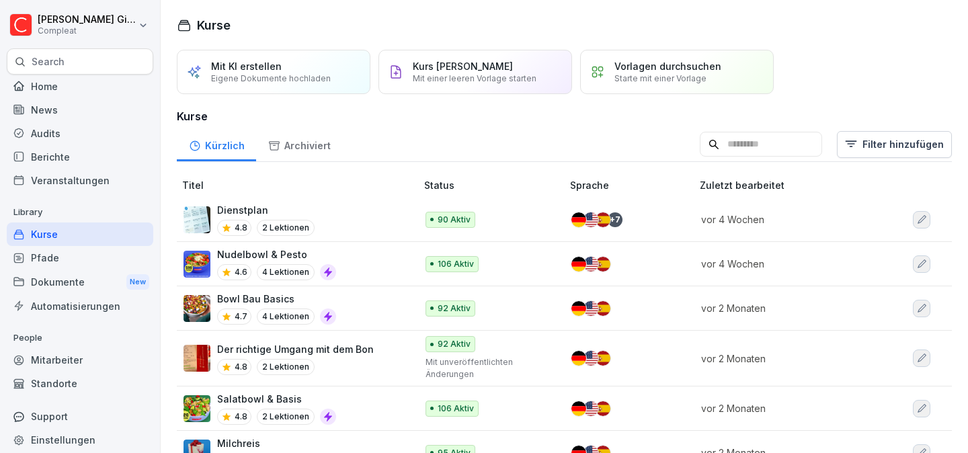
click at [52, 352] on div "Mitarbeiter" at bounding box center [80, 360] width 147 height 24
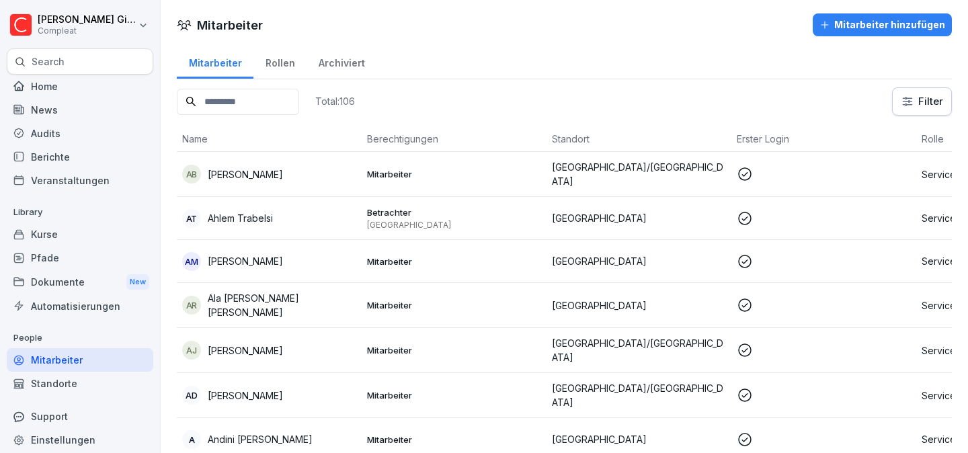
click at [284, 107] on input at bounding box center [238, 102] width 122 height 26
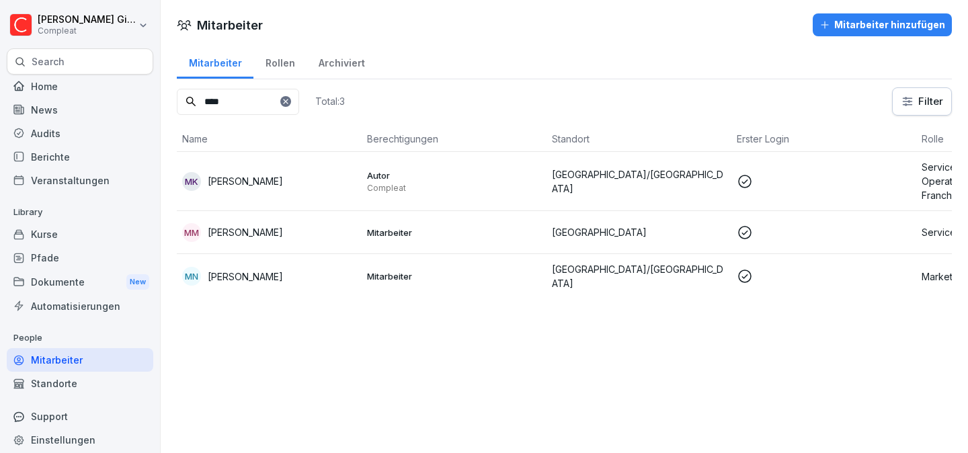
type input "****"
click at [260, 180] on p "Moritz Kohler" at bounding box center [245, 181] width 75 height 14
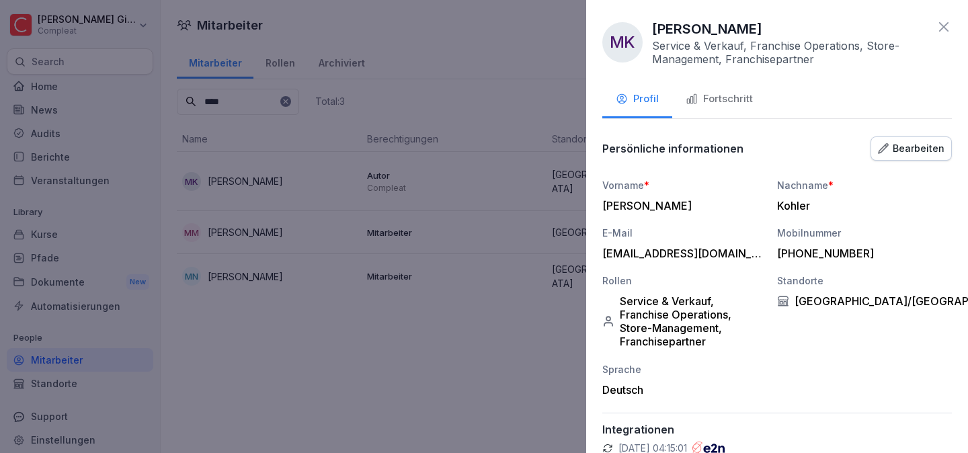
click at [753, 99] on button "Fortschritt" at bounding box center [719, 100] width 94 height 36
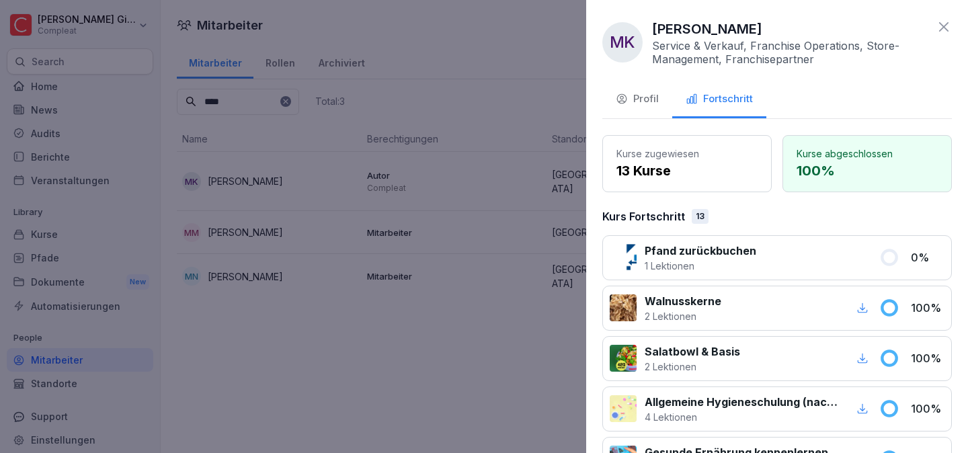
click at [940, 30] on icon at bounding box center [943, 26] width 9 height 9
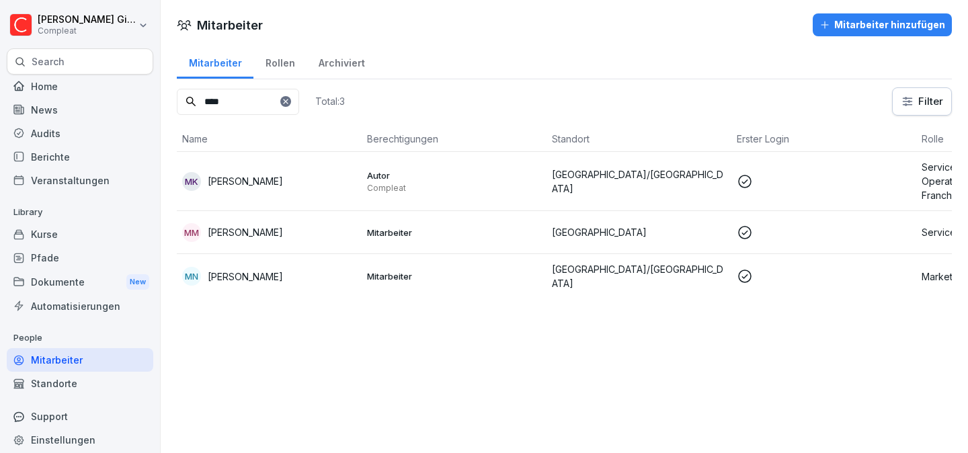
click at [287, 169] on td "MK Moritz Kohler" at bounding box center [269, 181] width 185 height 59
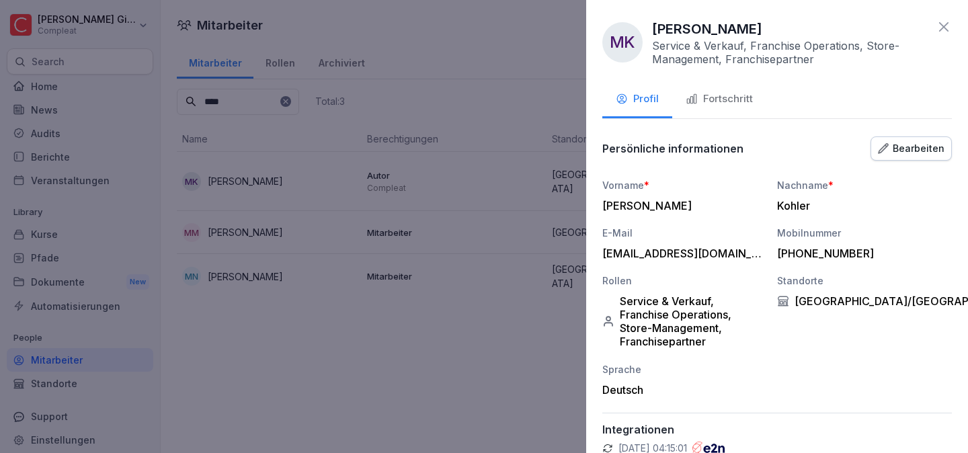
click at [904, 157] on button "Bearbeiten" at bounding box center [911, 148] width 81 height 24
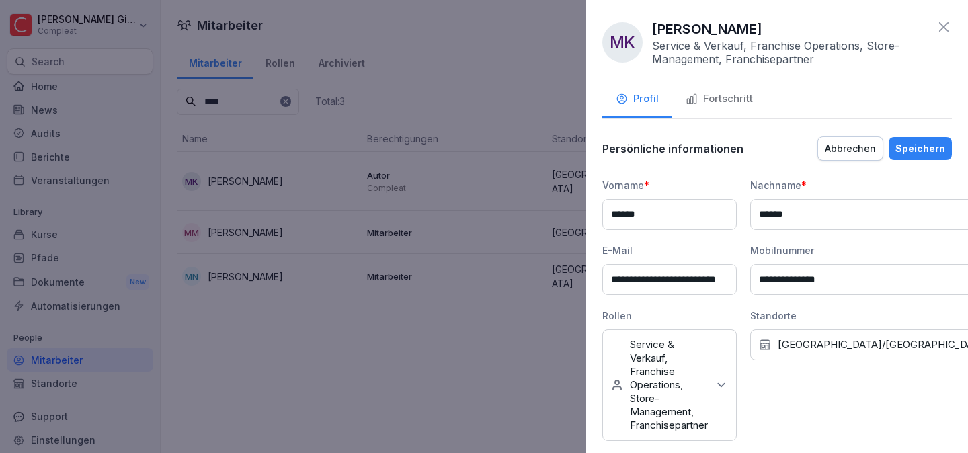
click at [725, 281] on input "**********" at bounding box center [669, 279] width 134 height 31
type input "*"
click at [849, 145] on div "Abbrechen" at bounding box center [850, 148] width 51 height 15
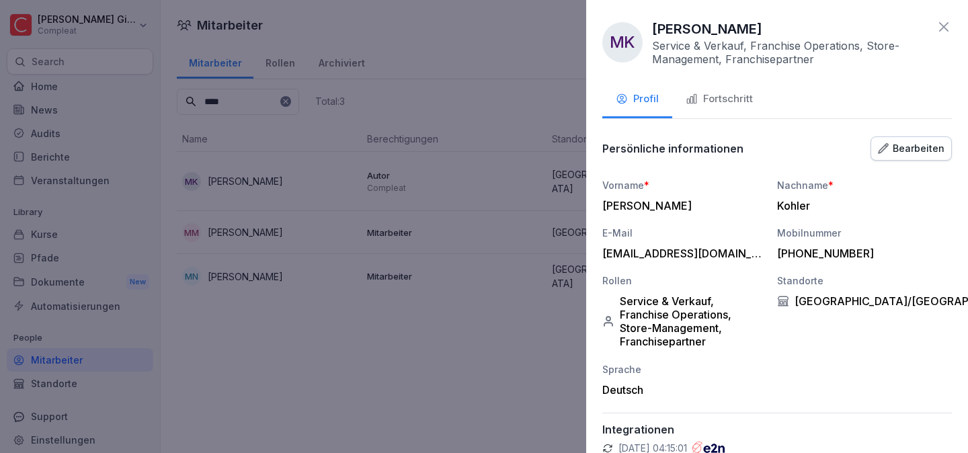
click at [450, 376] on div at bounding box center [484, 226] width 968 height 453
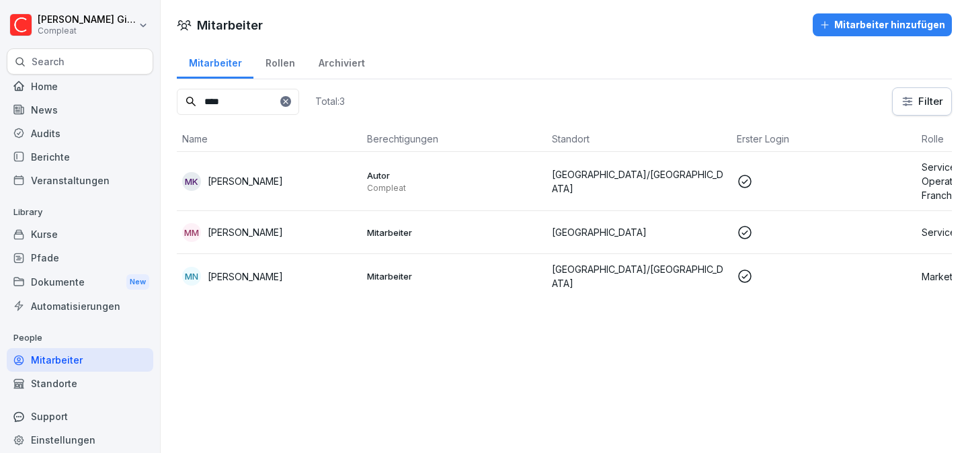
click at [74, 233] on div "Kurse" at bounding box center [80, 234] width 147 height 24
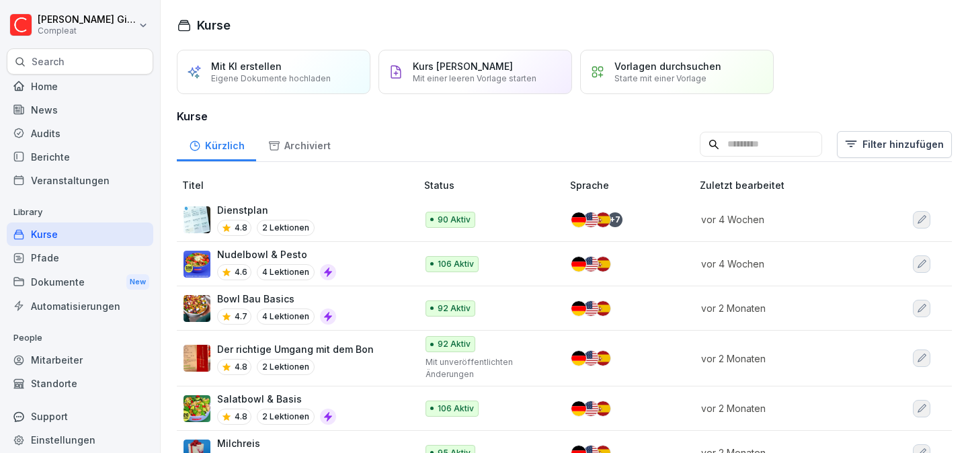
click at [81, 263] on div "Pfade" at bounding box center [80, 258] width 147 height 24
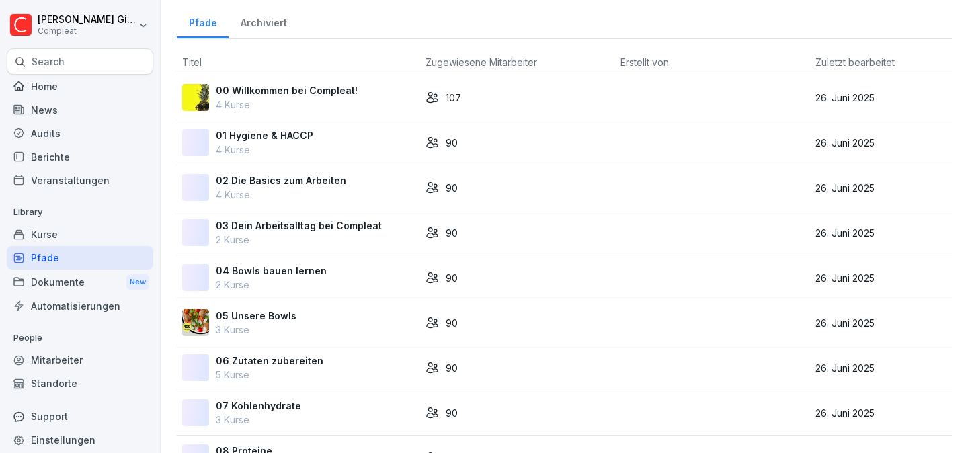
scroll to position [71, 0]
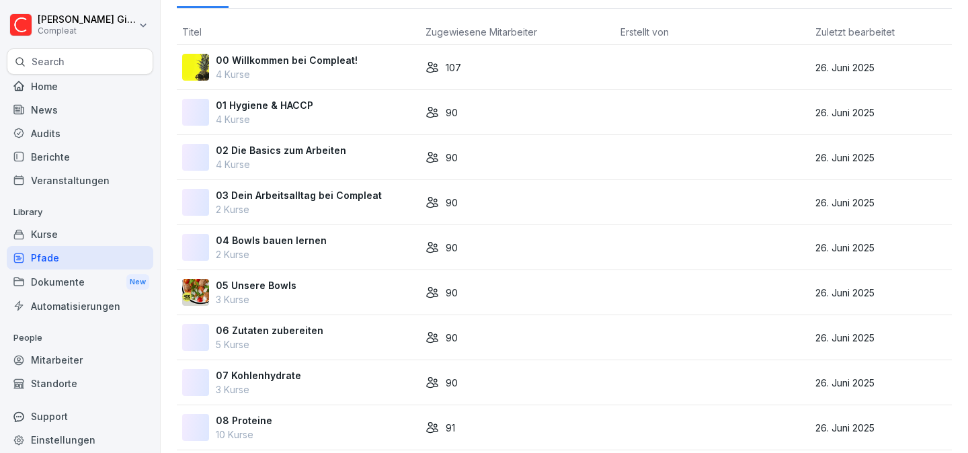
click at [364, 250] on div "04 Bowls bauen lernen 2 Kurse" at bounding box center [298, 247] width 233 height 28
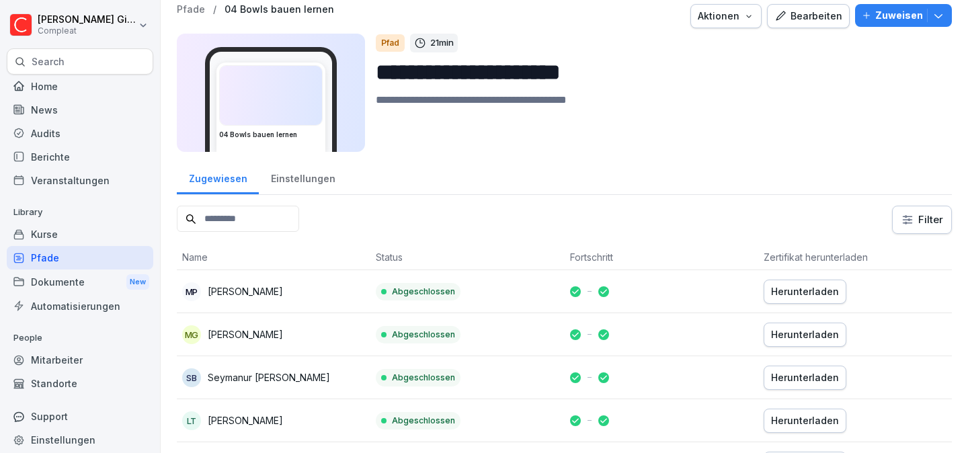
scroll to position [77, 0]
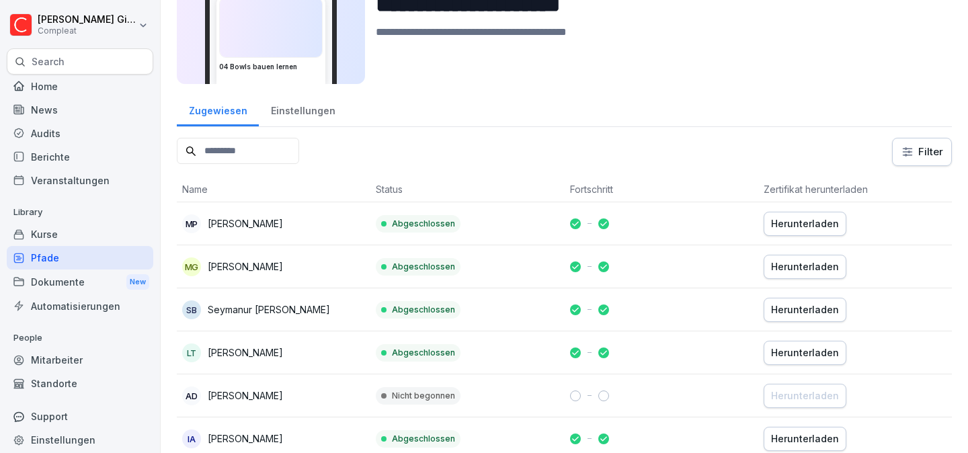
click at [311, 115] on div "Einstellungen" at bounding box center [303, 109] width 88 height 34
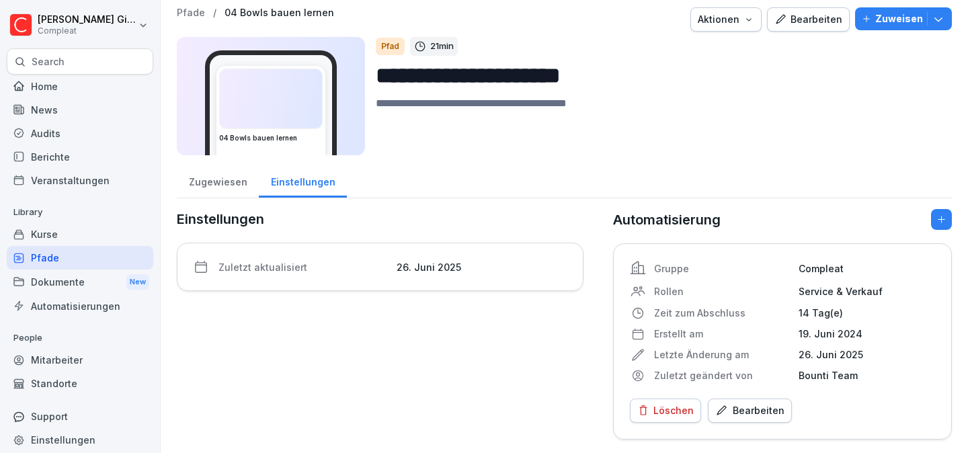
click at [57, 91] on div "Home" at bounding box center [80, 87] width 147 height 24
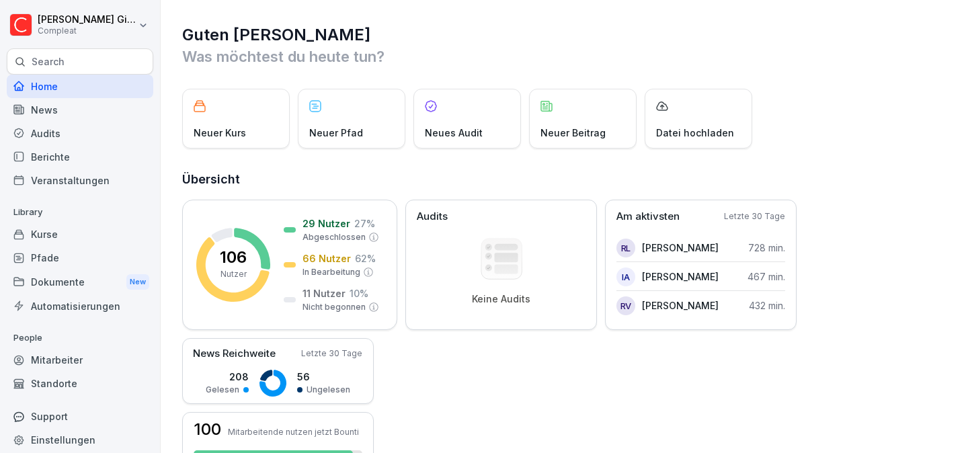
scroll to position [9, 0]
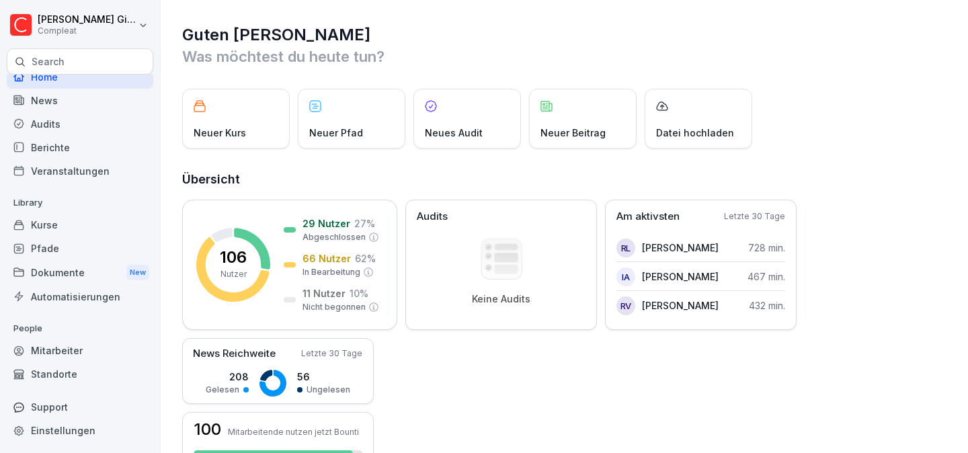
click at [79, 375] on div "Standorte" at bounding box center [80, 374] width 147 height 24
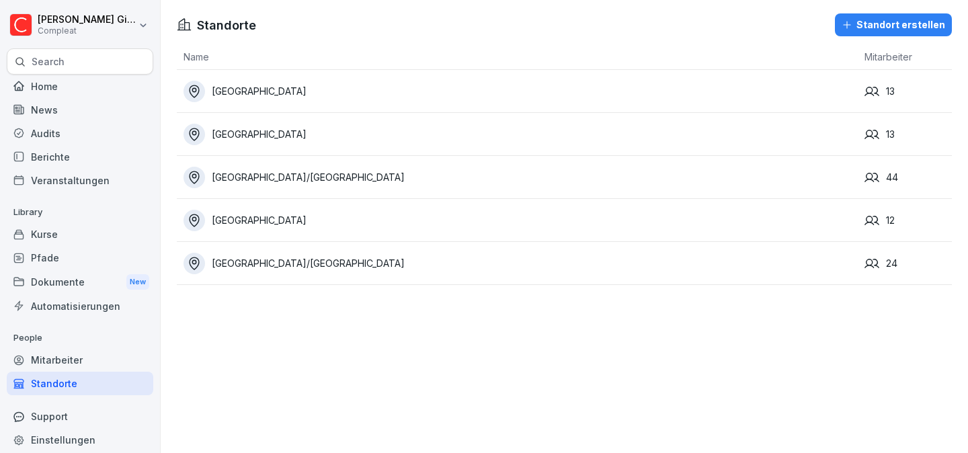
click at [63, 83] on div "Home" at bounding box center [80, 87] width 147 height 24
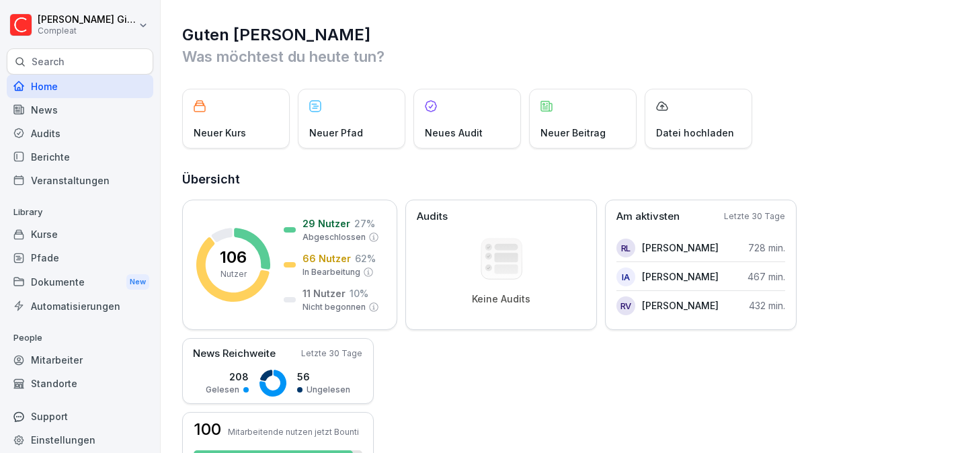
click at [75, 112] on div "News" at bounding box center [80, 110] width 147 height 24
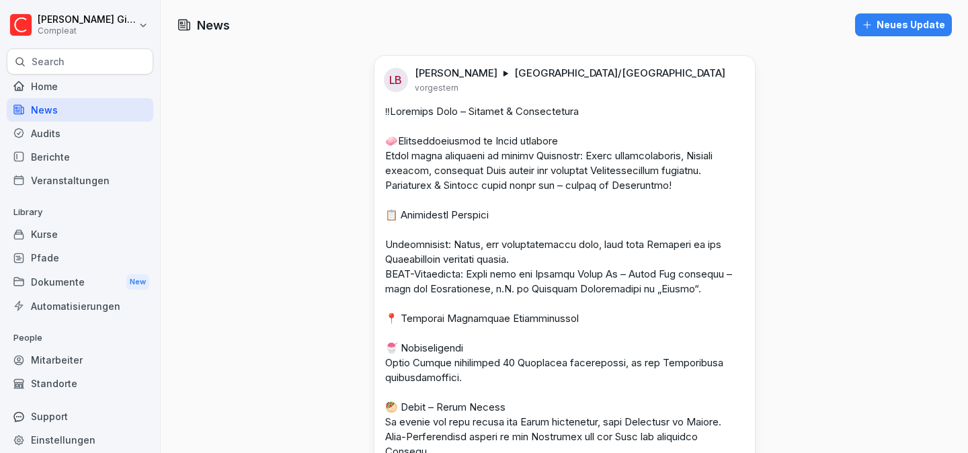
click at [79, 83] on div "Home" at bounding box center [80, 87] width 147 height 24
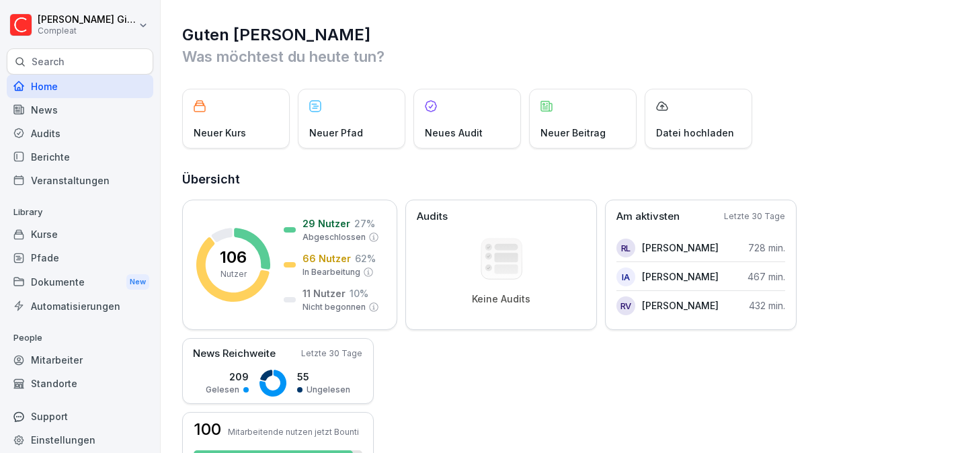
click at [83, 233] on div "Kurse" at bounding box center [80, 234] width 147 height 24
